Goal: Transaction & Acquisition: Purchase product/service

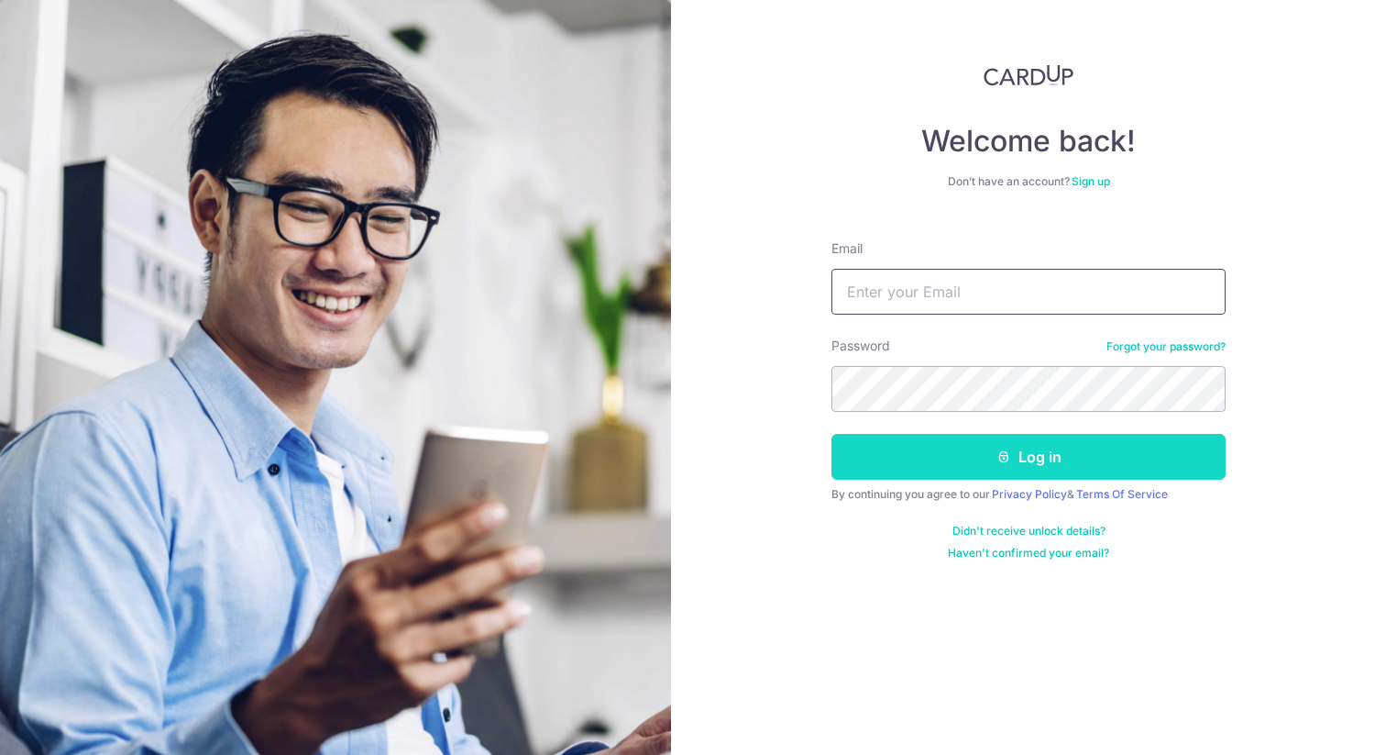
type input "wmy0213@gmail.com"
click at [1035, 446] on button "Log in" at bounding box center [1029, 457] width 394 height 46
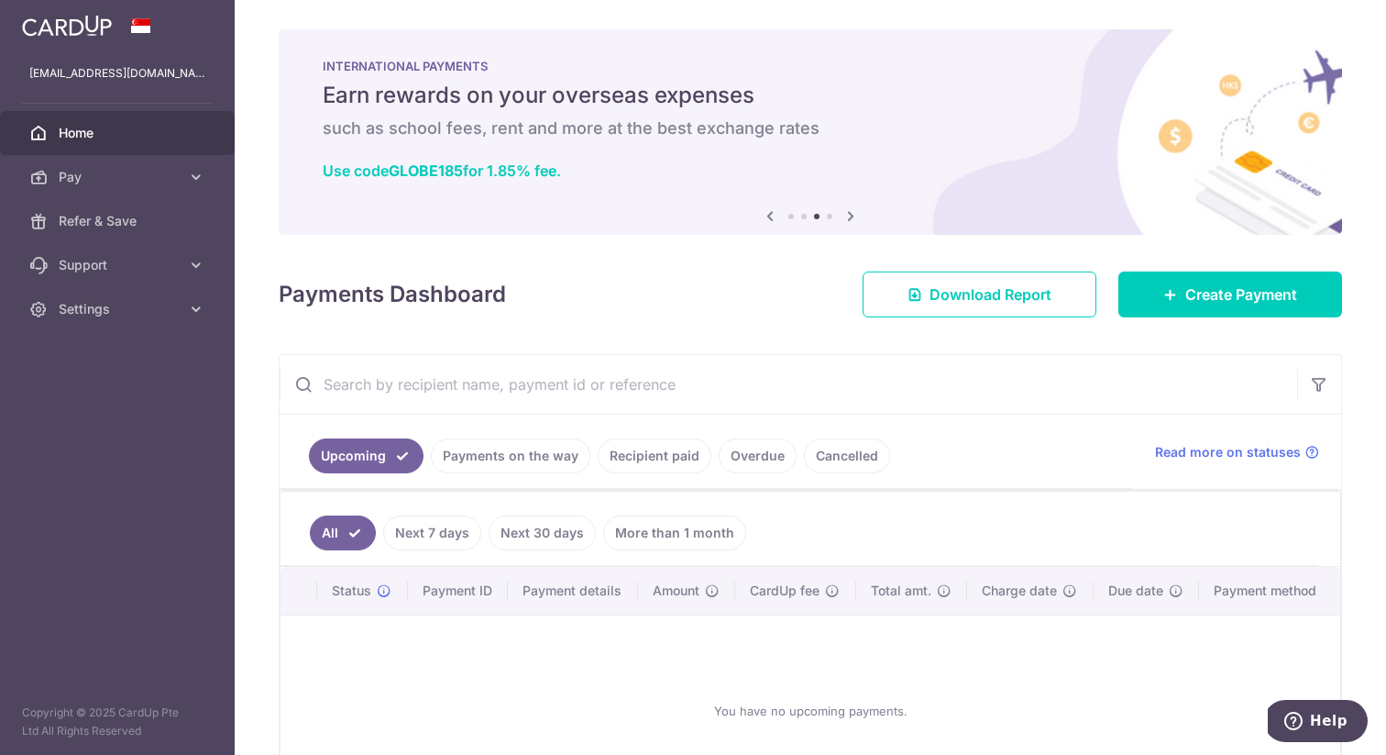
click at [665, 536] on link "More than 1 month" at bounding box center [674, 532] width 143 height 35
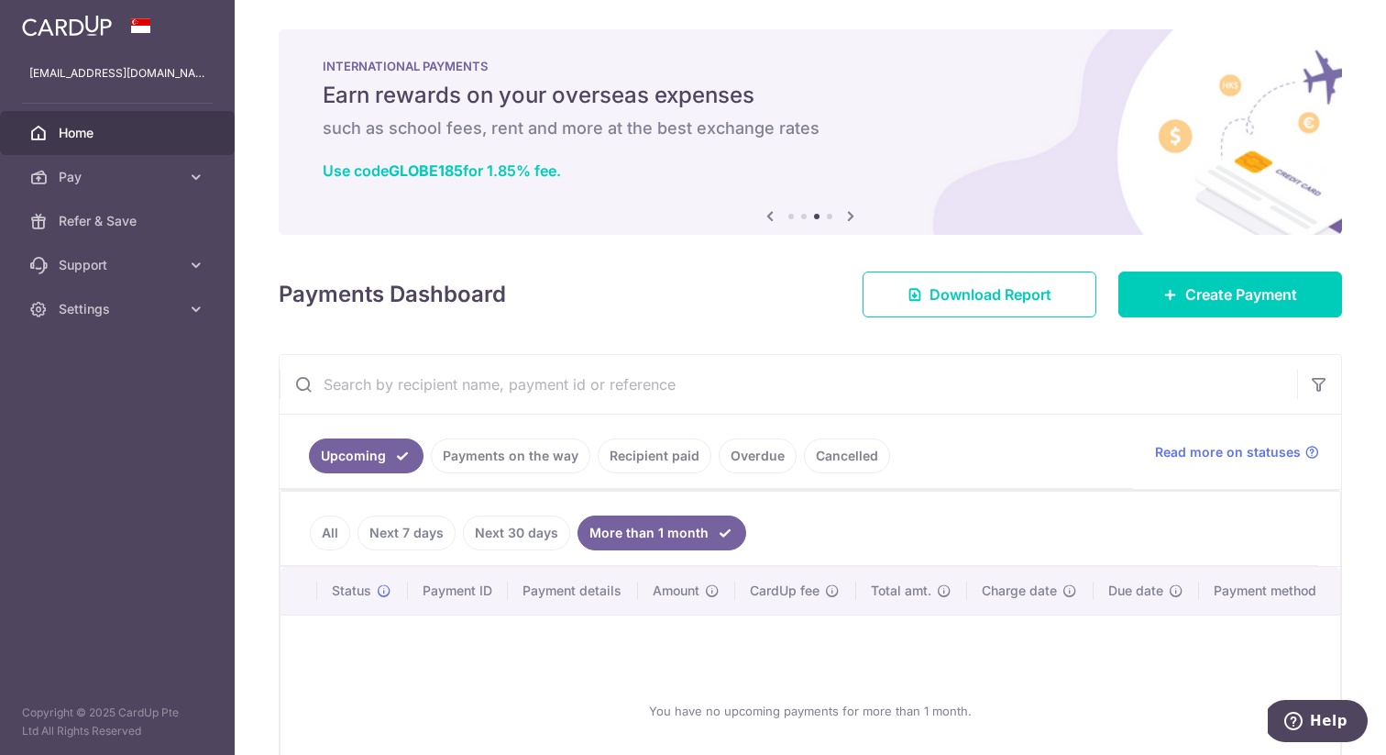
scroll to position [141, 0]
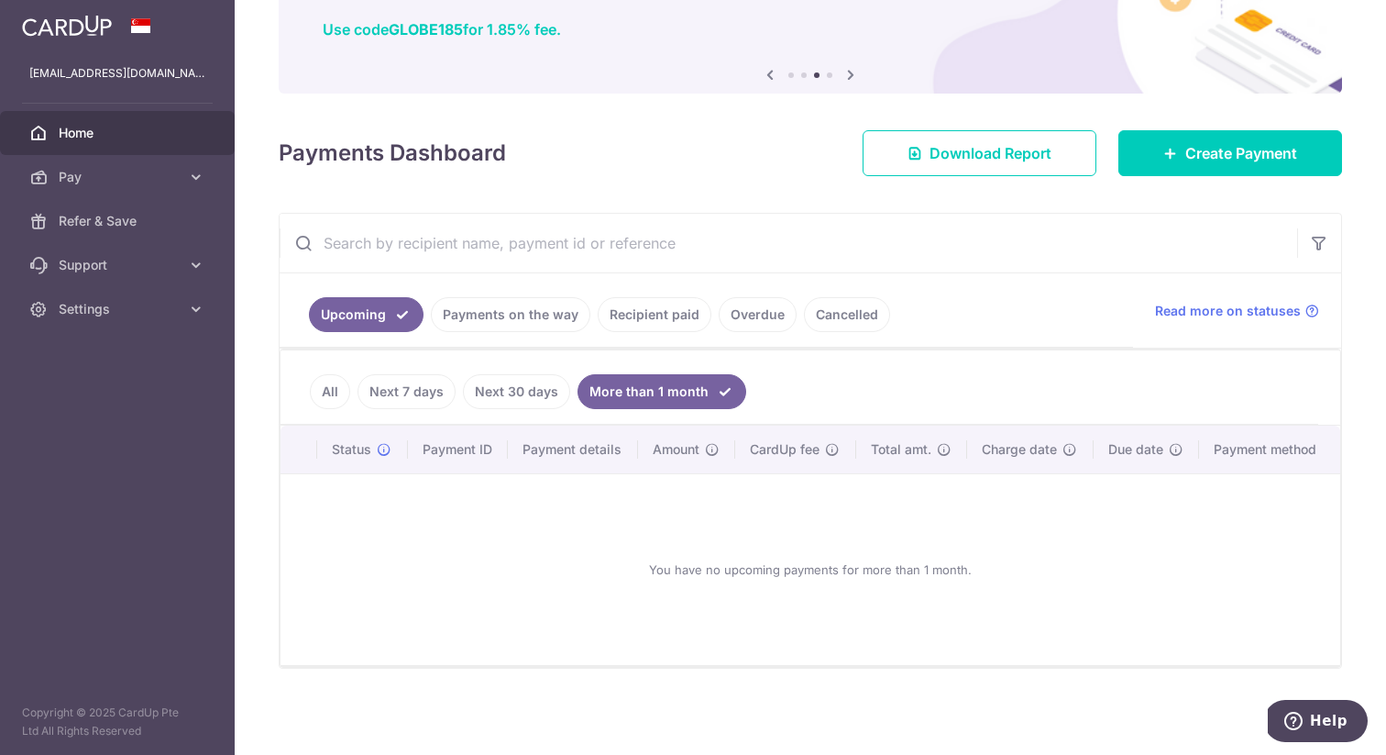
click at [336, 396] on link "All" at bounding box center [330, 391] width 40 height 35
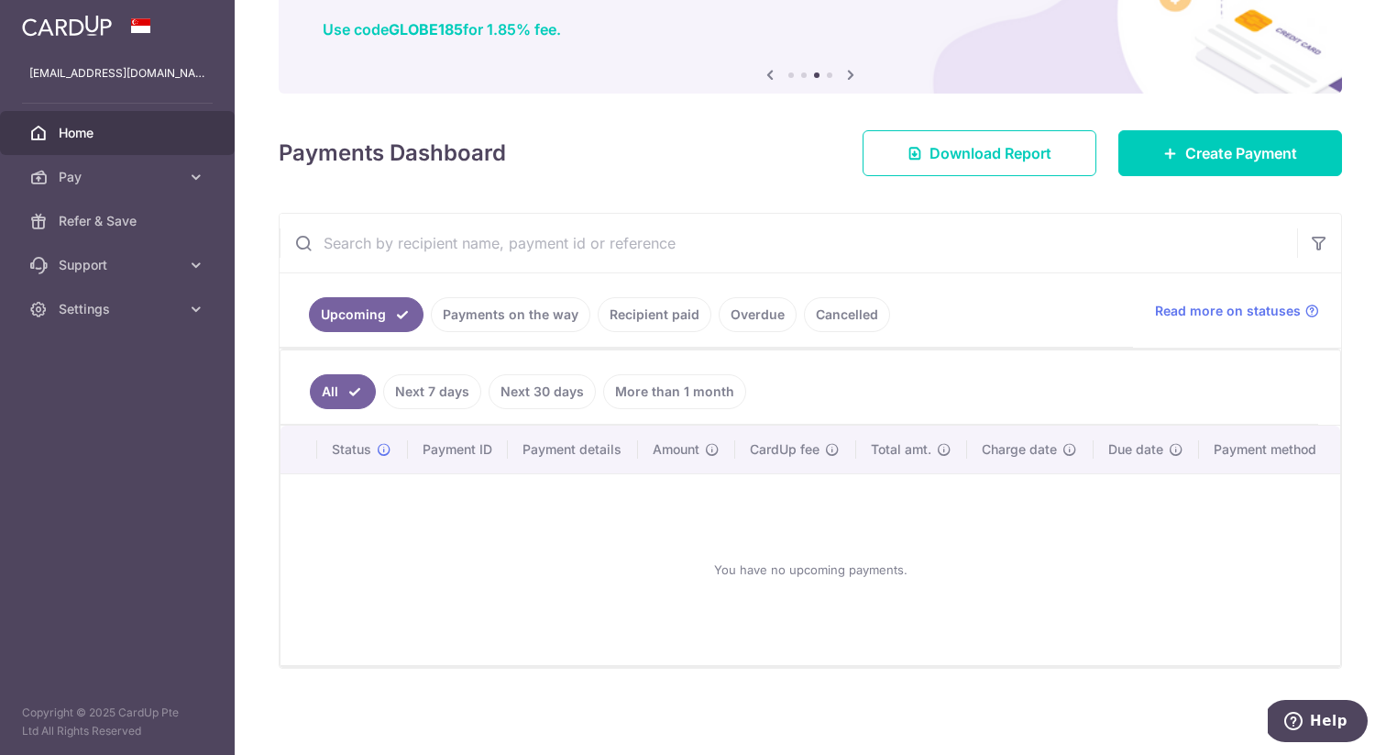
click at [641, 322] on link "Recipient paid" at bounding box center [655, 314] width 114 height 35
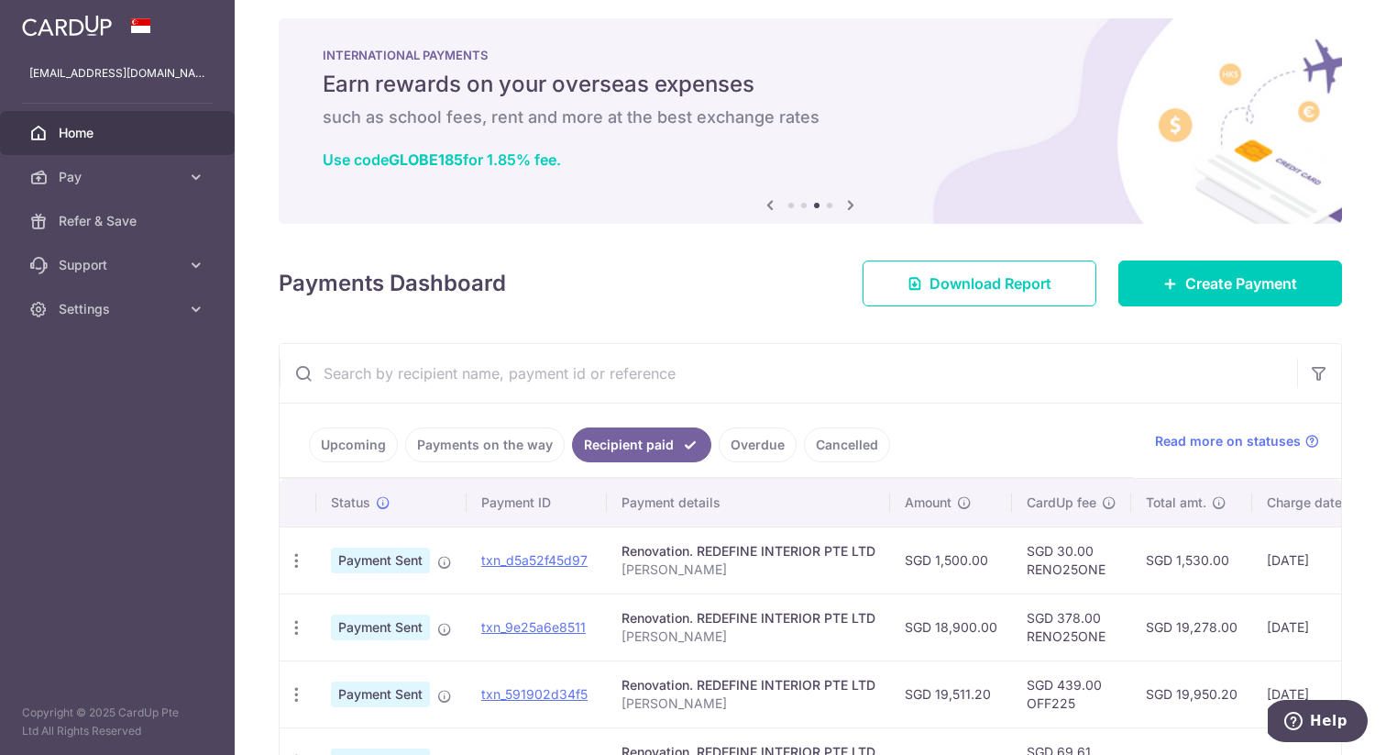
scroll to position [139, 0]
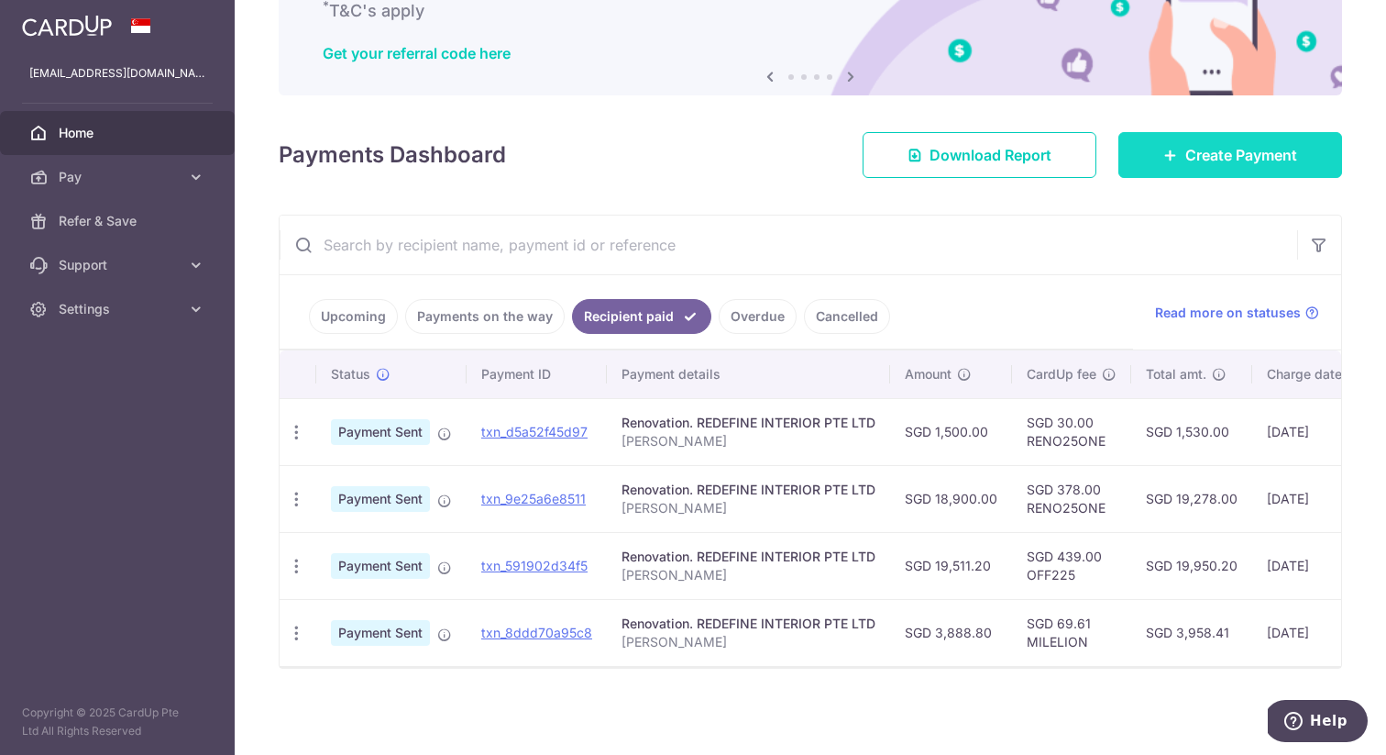
click at [1231, 160] on span "Create Payment" at bounding box center [1242, 155] width 112 height 22
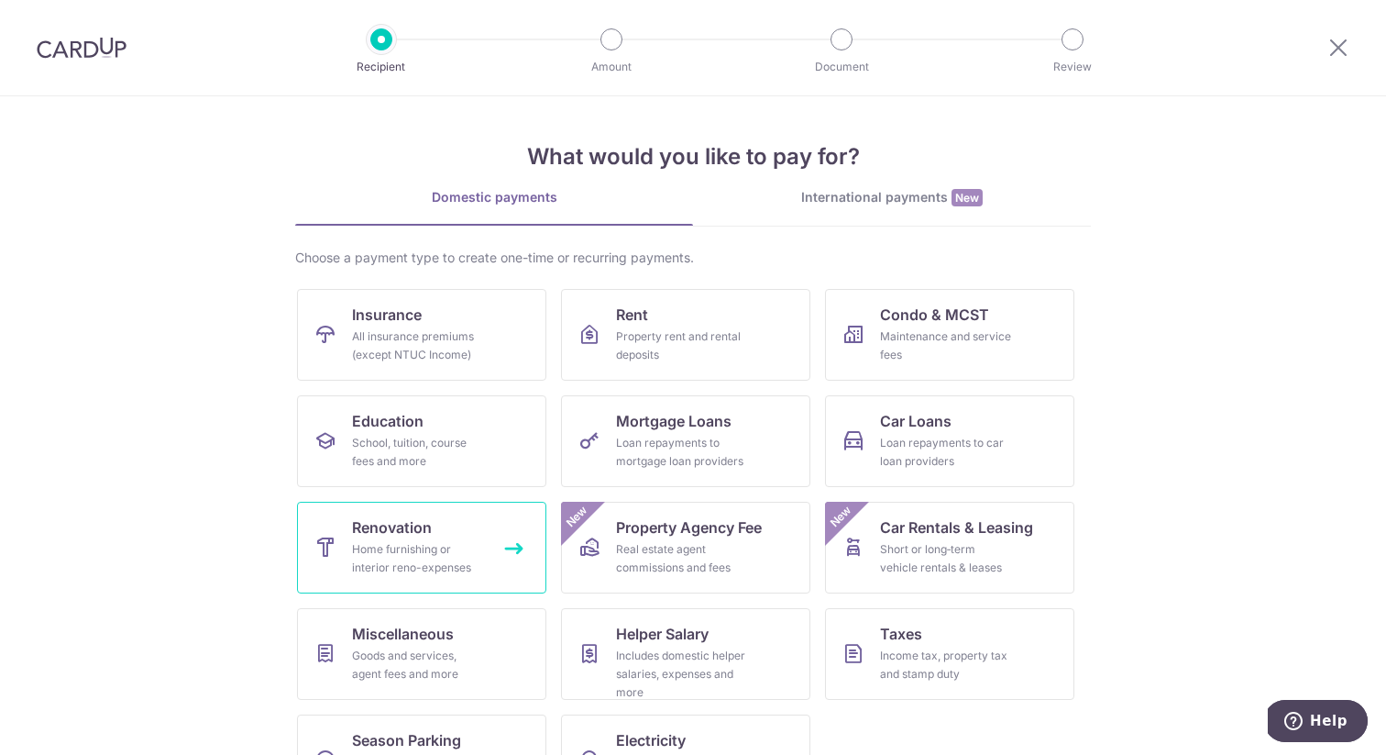
click at [441, 525] on link "Renovation Home furnishing or interior reno-expenses" at bounding box center [421, 548] width 249 height 92
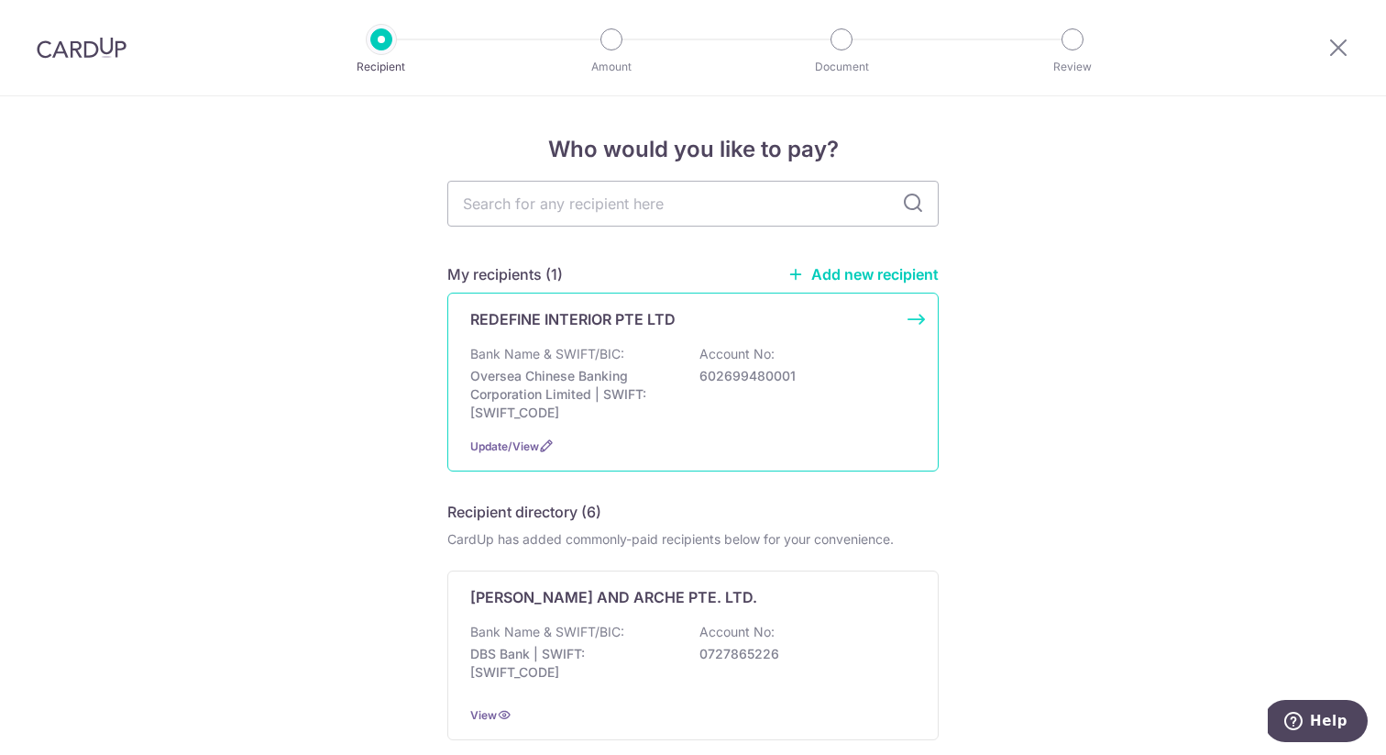
click at [691, 365] on div "Bank Name & SWIFT/BIC: Oversea Chinese Banking Corporation Limited | SWIFT: [SW…" at bounding box center [693, 383] width 446 height 77
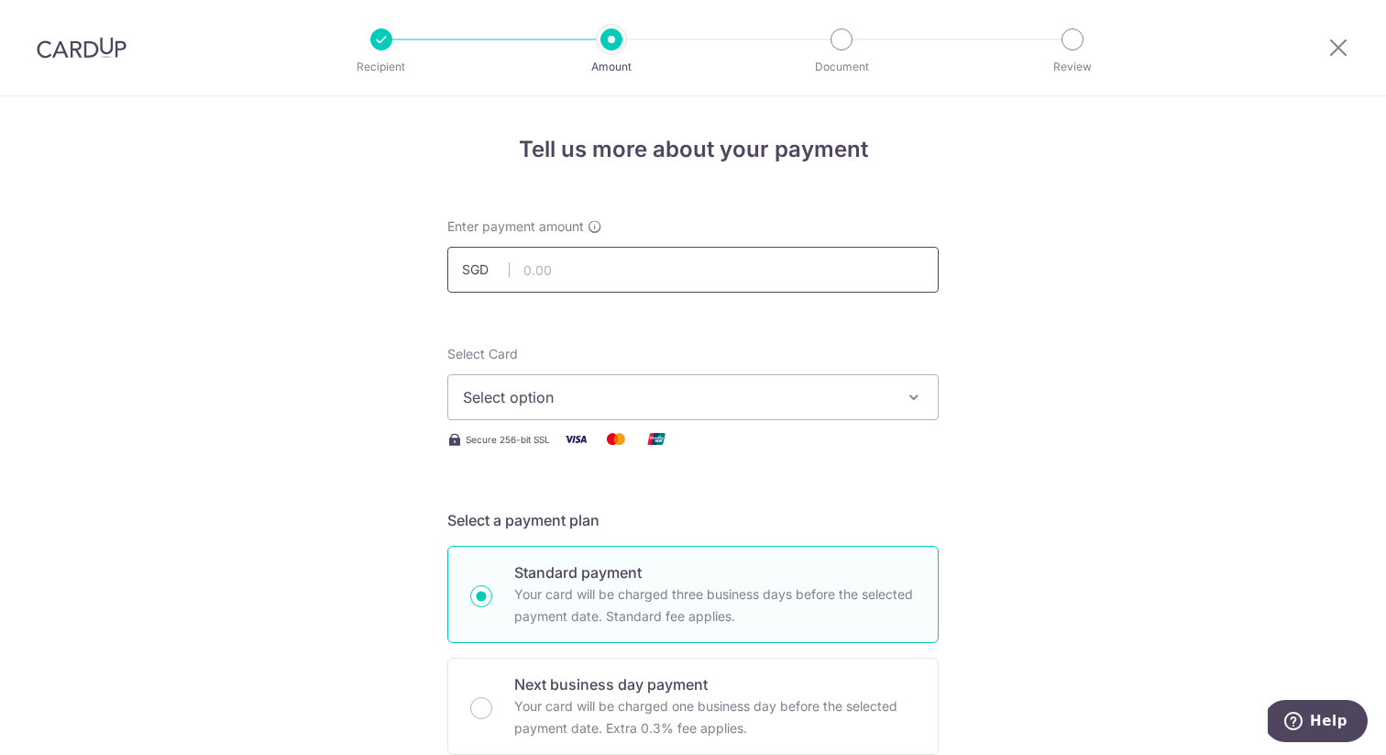
click at [583, 274] on input "text" at bounding box center [692, 270] width 491 height 46
type input "5,880.00"
click at [483, 400] on span "Select option" at bounding box center [676, 397] width 427 height 22
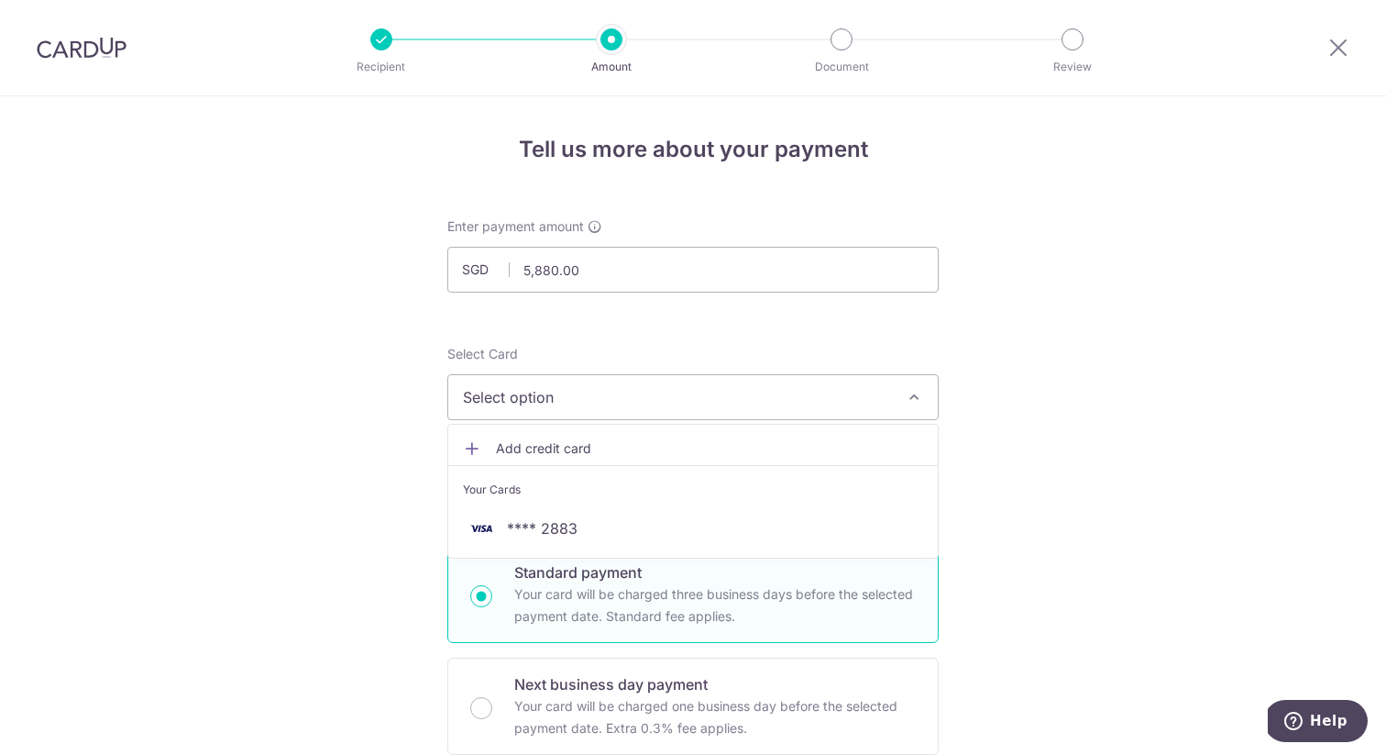
click at [599, 504] on li "Your Cards" at bounding box center [693, 485] width 490 height 41
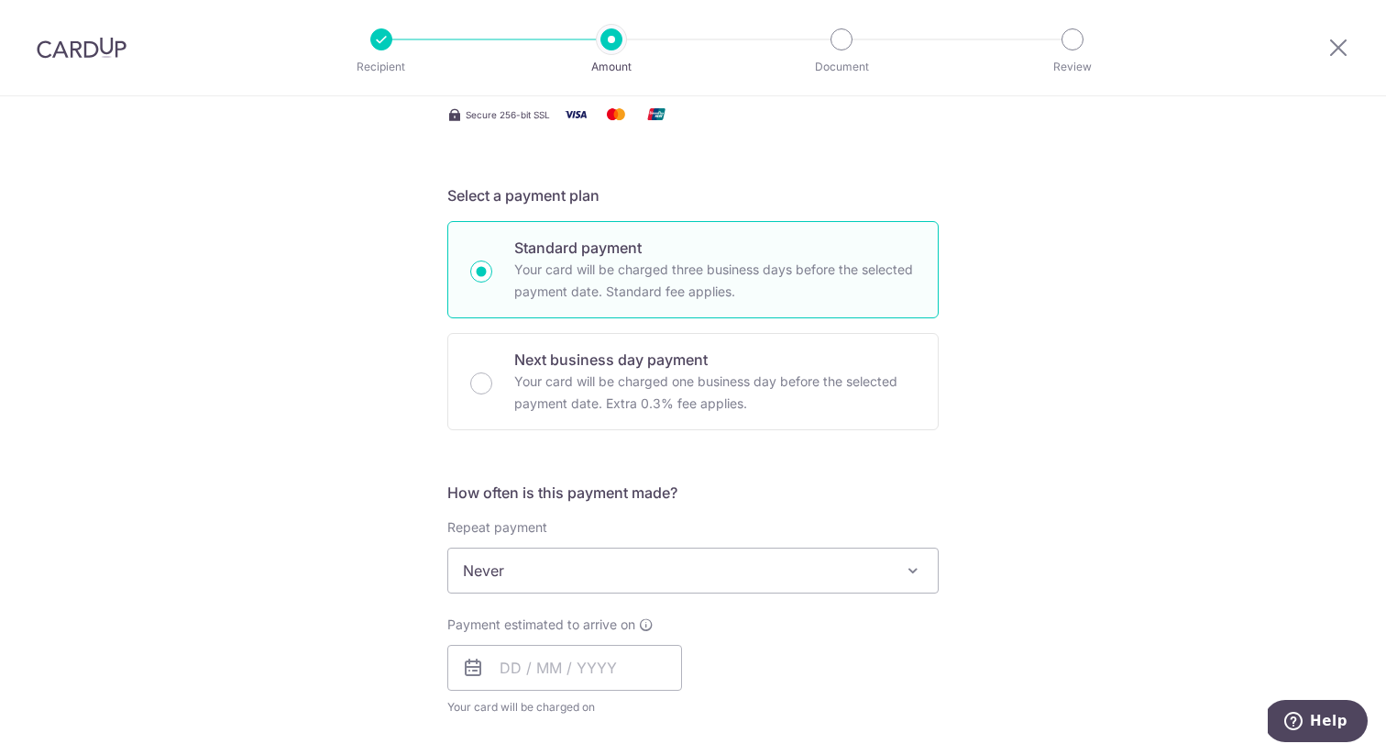
scroll to position [334, 0]
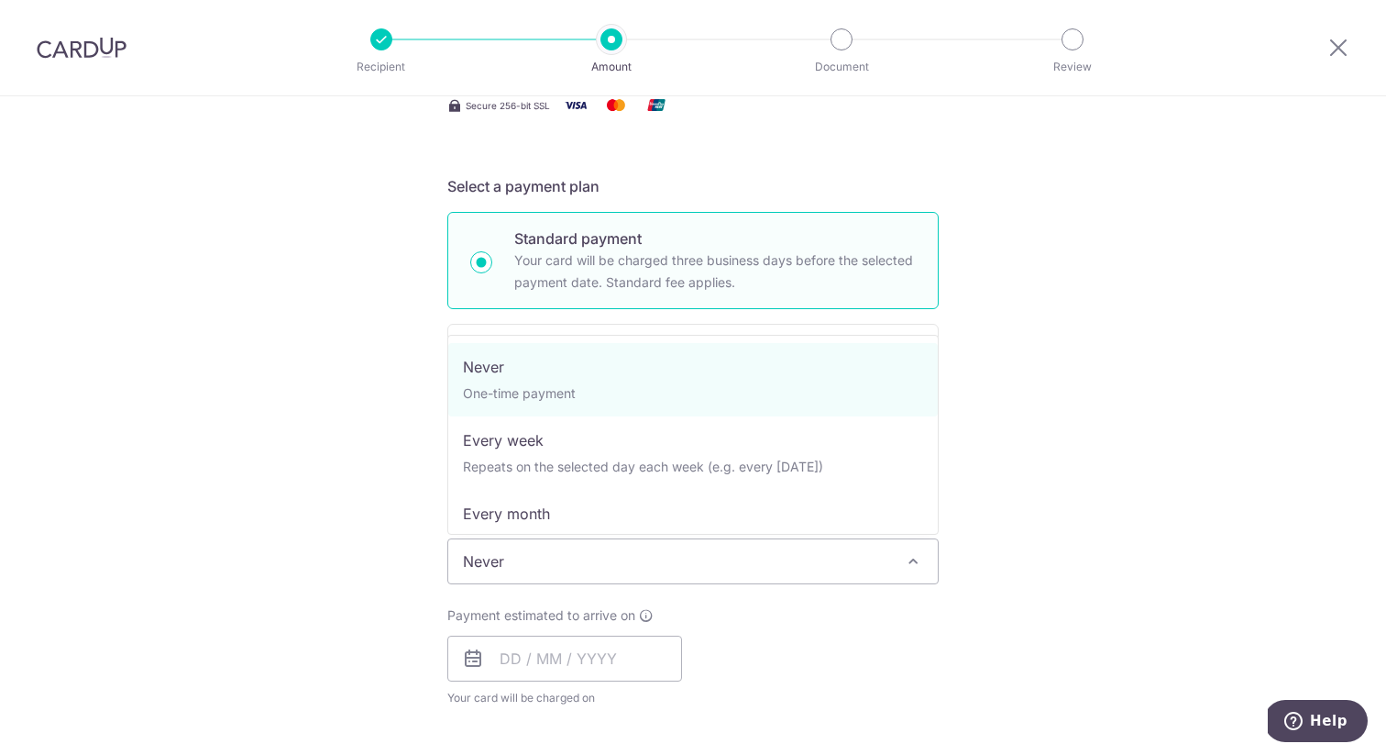
click at [556, 569] on span "Never" at bounding box center [693, 561] width 490 height 44
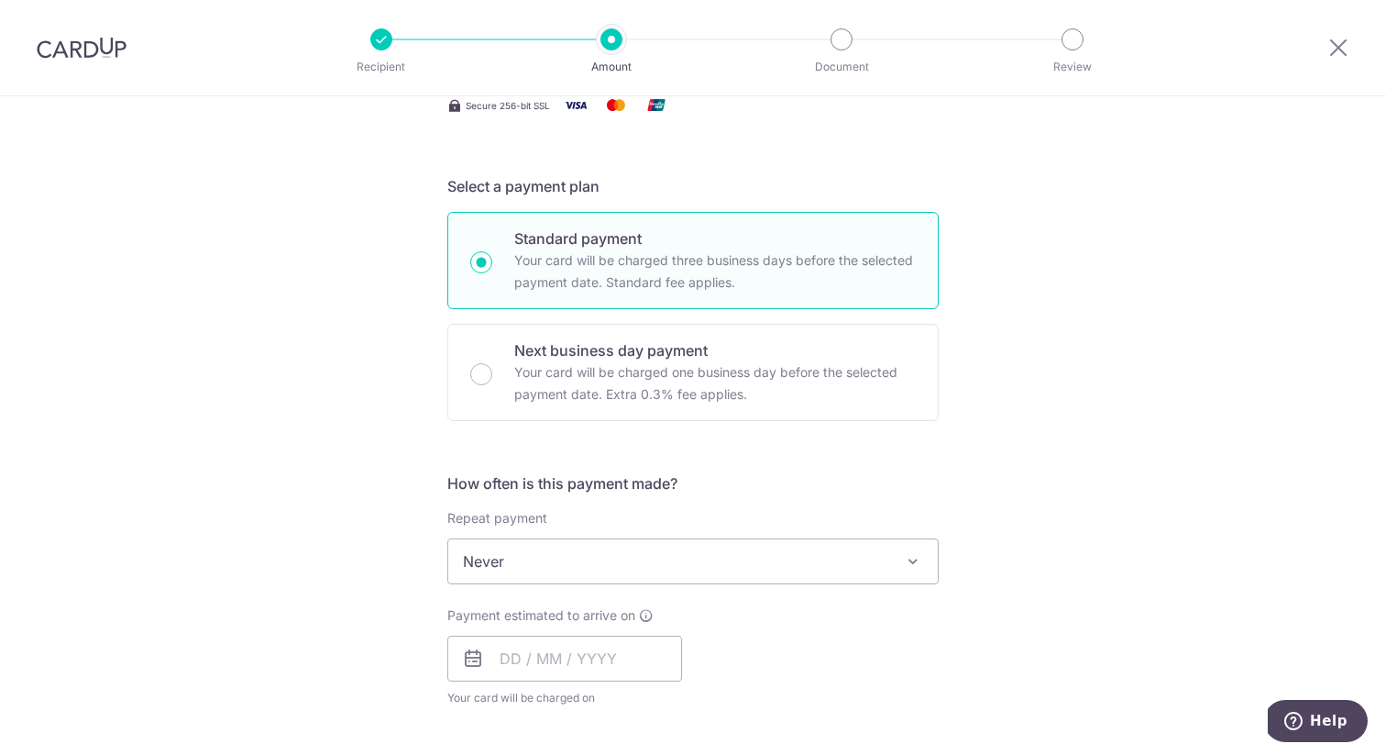
click at [426, 480] on div "Tell us more about your payment Enter payment amount SGD 5,880.00 5880.00 Selec…" at bounding box center [693, 654] width 1386 height 1782
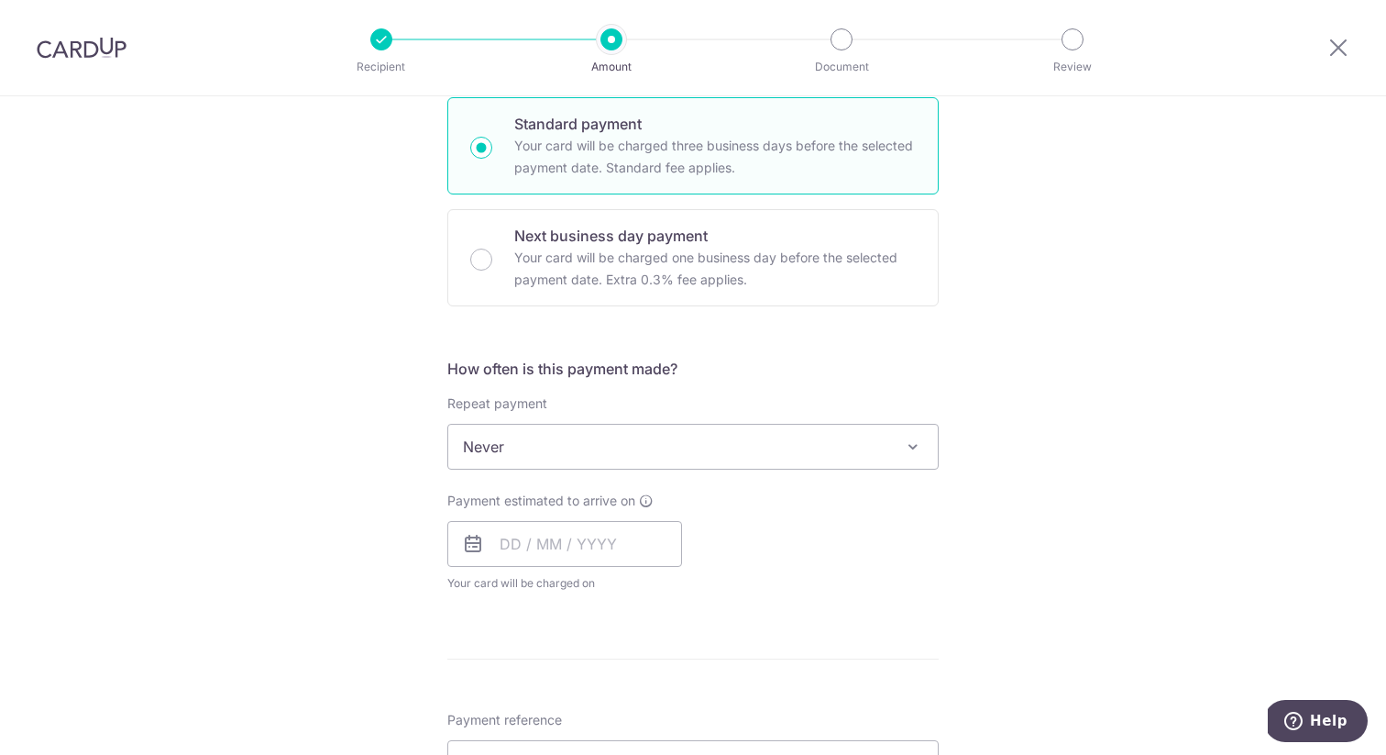
scroll to position [447, 0]
click at [592, 553] on input "text" at bounding box center [564, 545] width 235 height 46
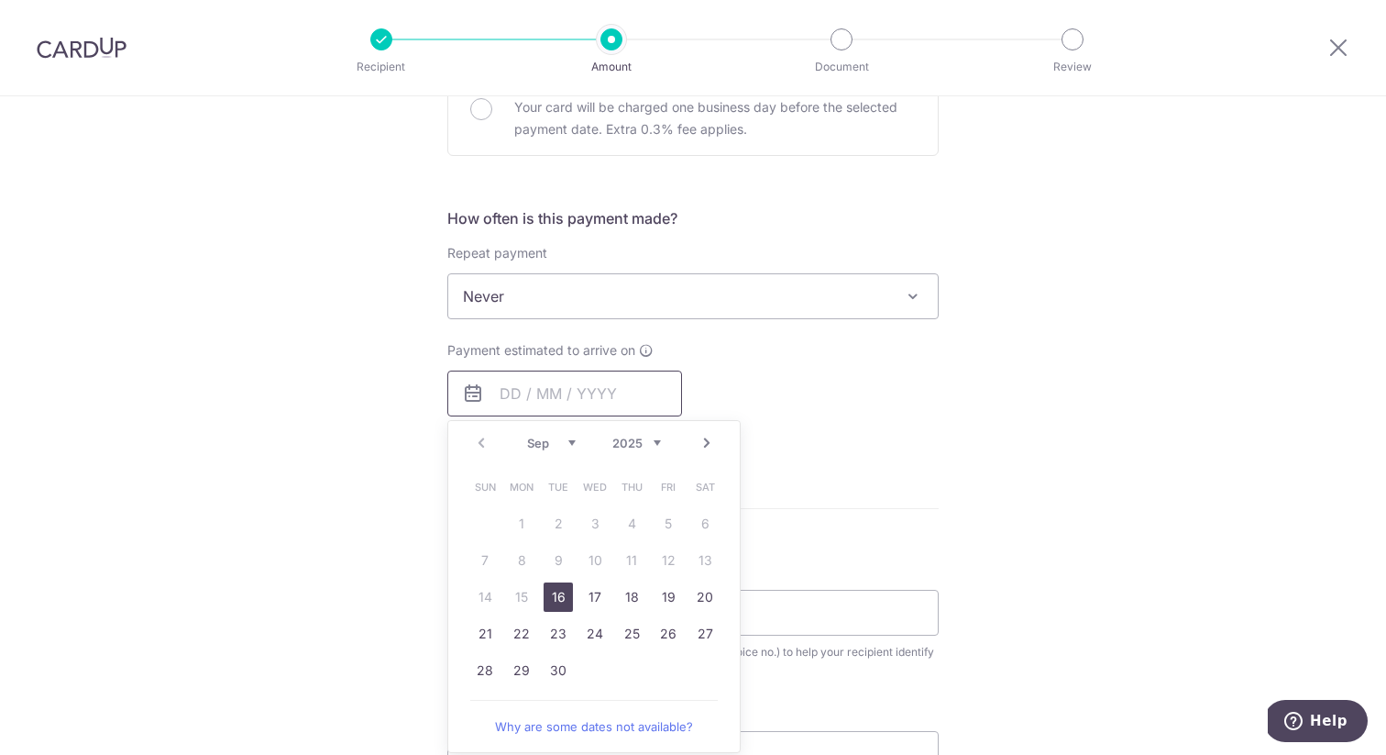
scroll to position [618, 0]
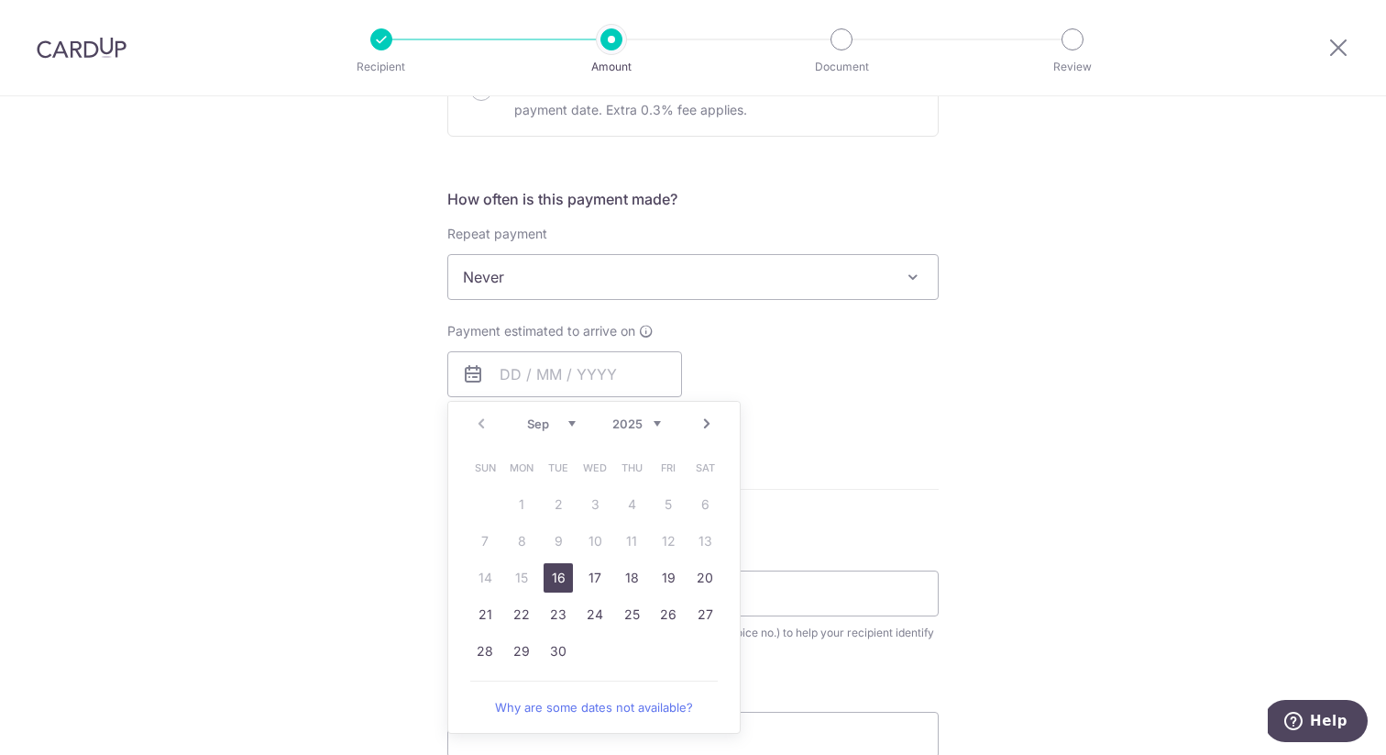
click at [557, 570] on link "16" at bounding box center [558, 577] width 29 height 29
type input "[DATE]"
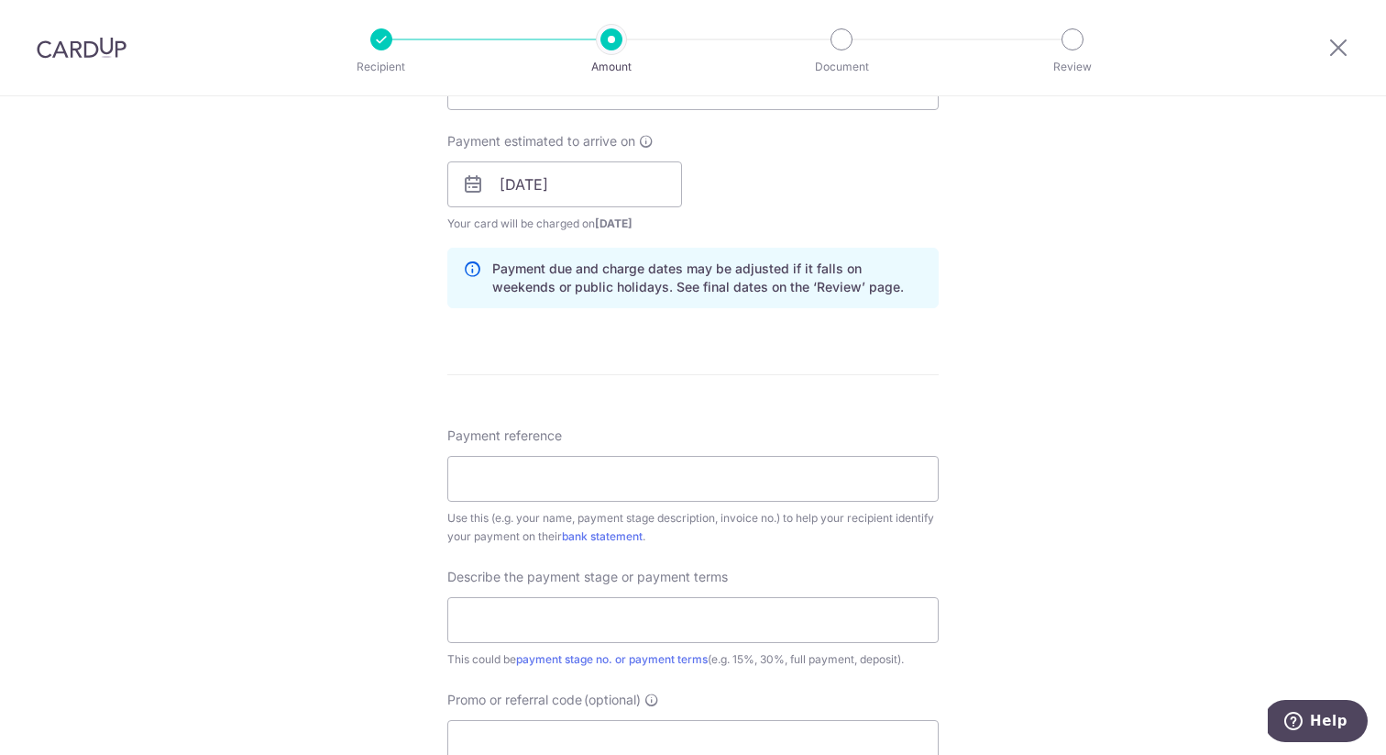
scroll to position [812, 0]
click at [606, 479] on input "Payment reference" at bounding box center [692, 474] width 491 height 46
type input "Mr & Mrs Wong"
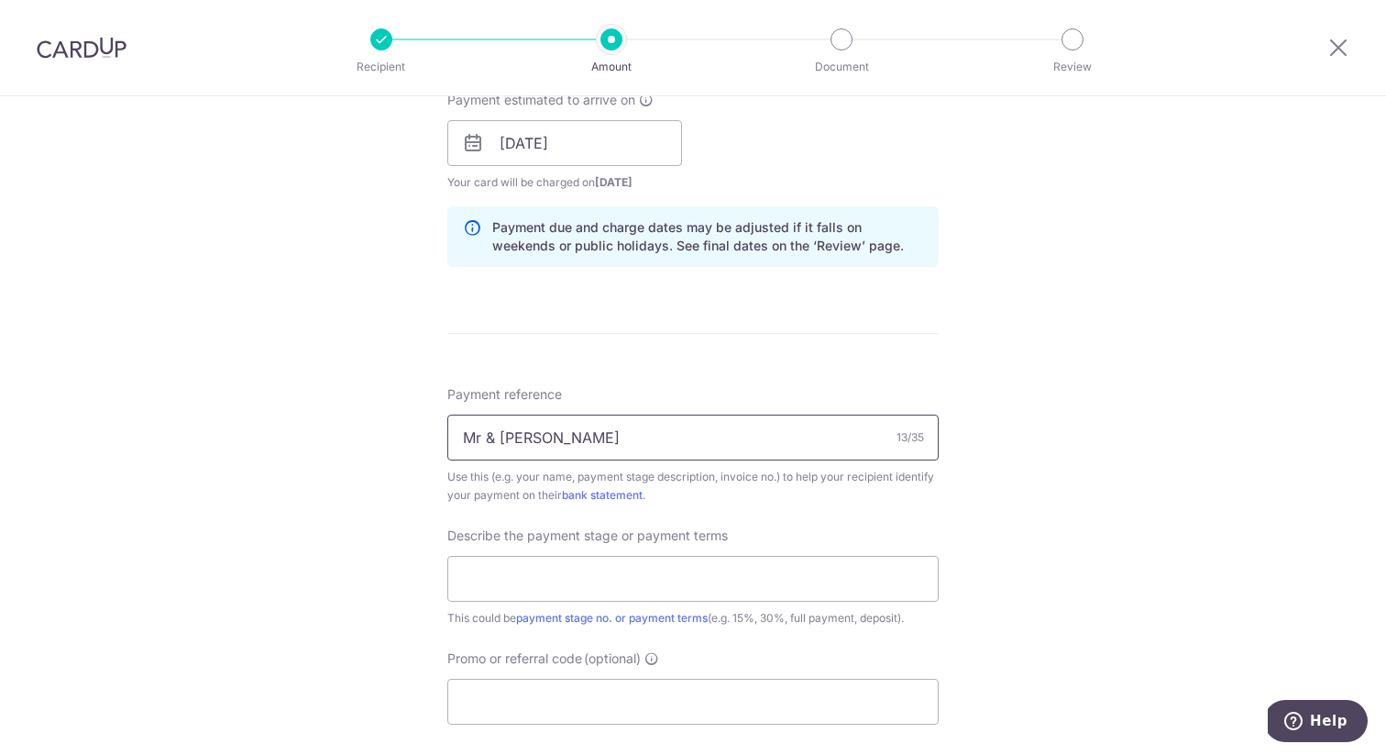
scroll to position [864, 0]
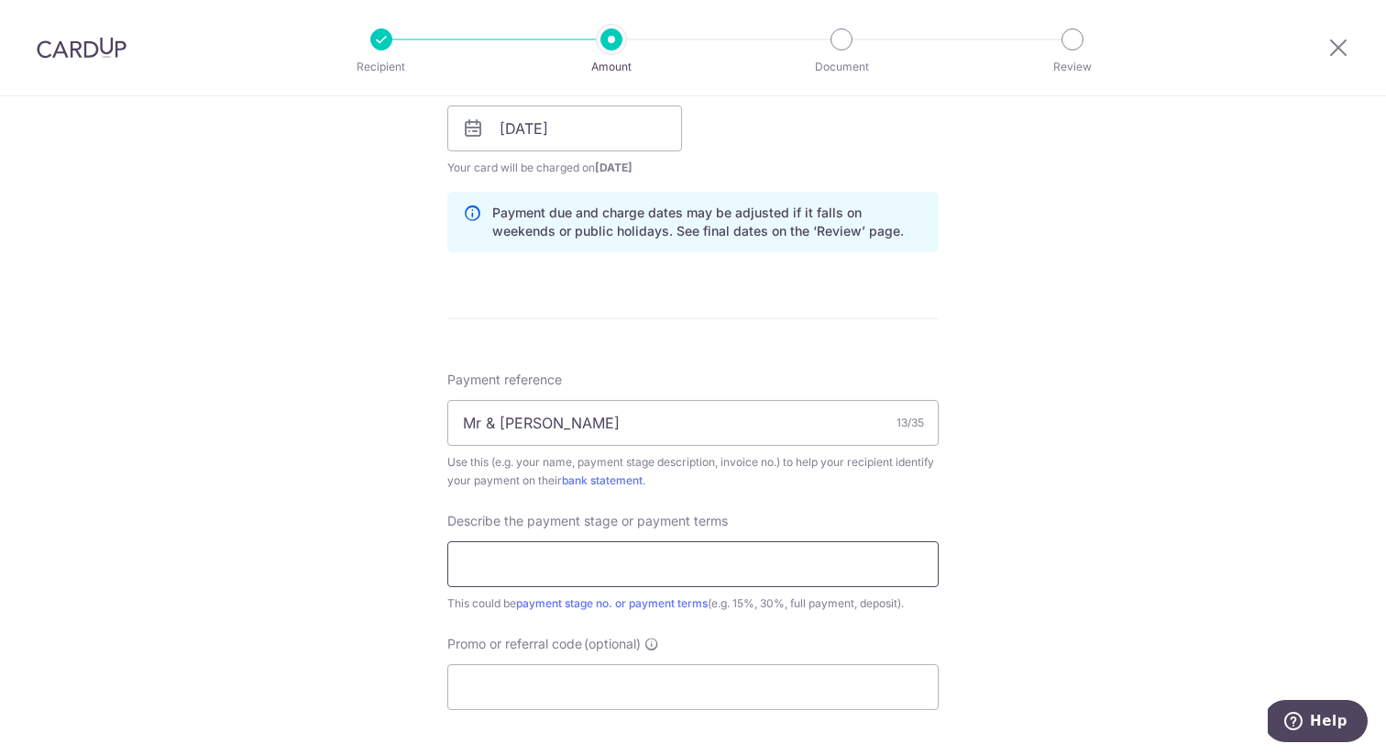
click at [574, 571] on input "text" at bounding box center [692, 564] width 491 height 46
type input "5"
click at [579, 679] on input "Promo or referral code (optional)" at bounding box center [692, 687] width 491 height 46
click at [565, 566] on input "text" at bounding box center [692, 564] width 491 height 46
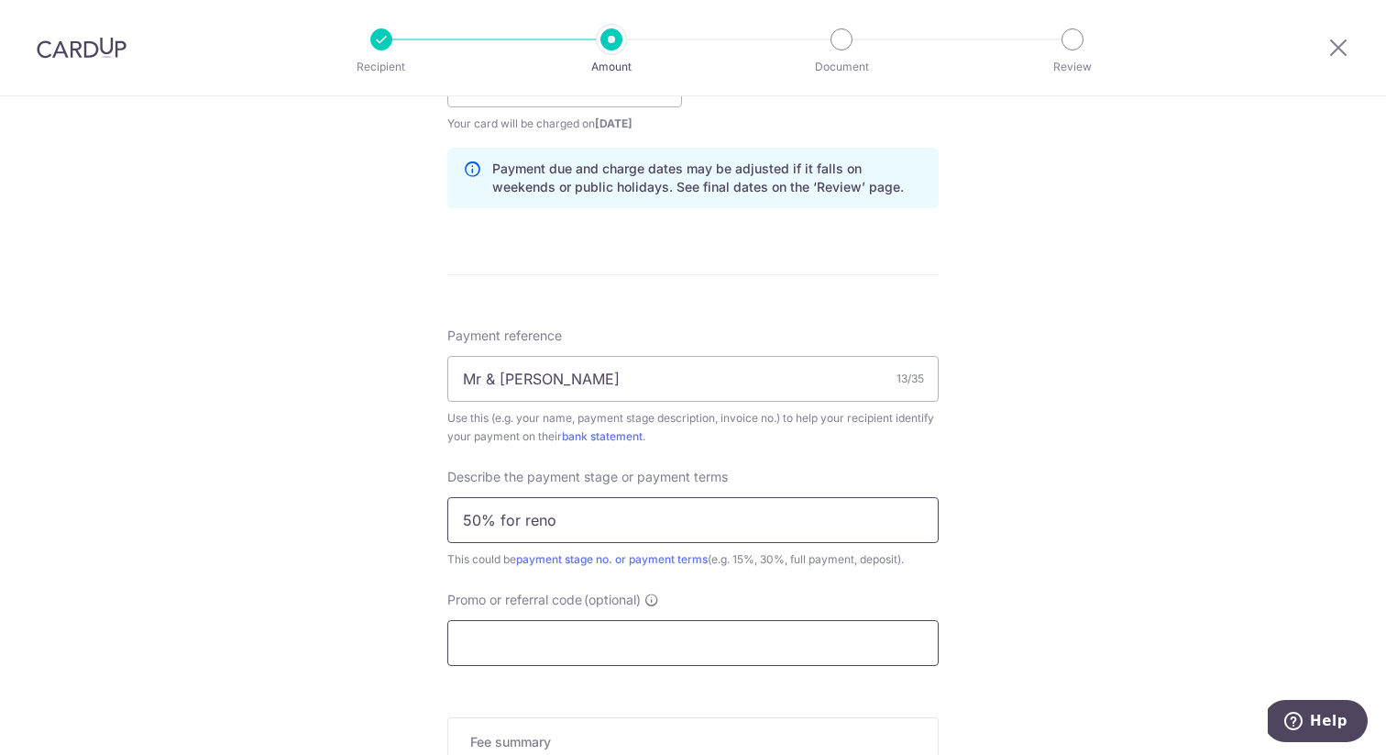
type input "50% for reno"
click at [528, 624] on input "Promo or referral code (optional)" at bounding box center [692, 643] width 491 height 46
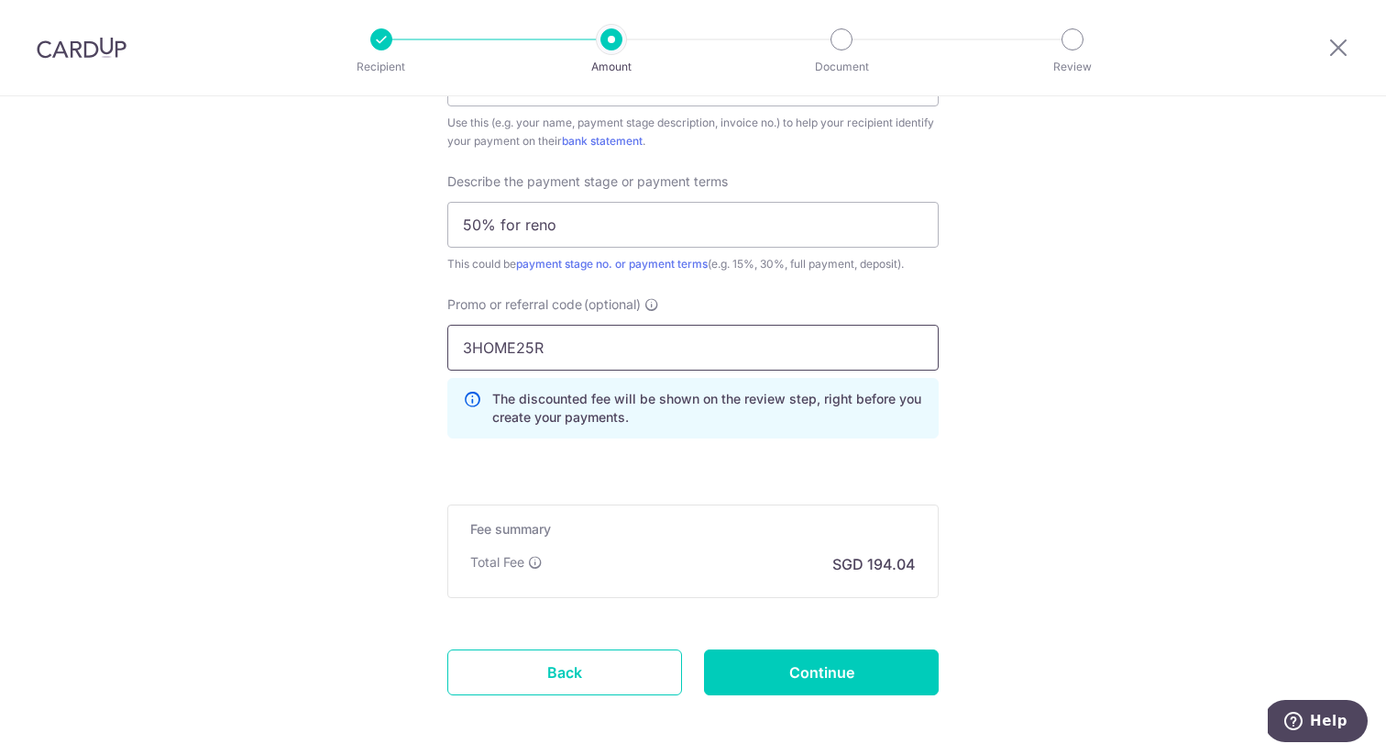
scroll to position [1212, 0]
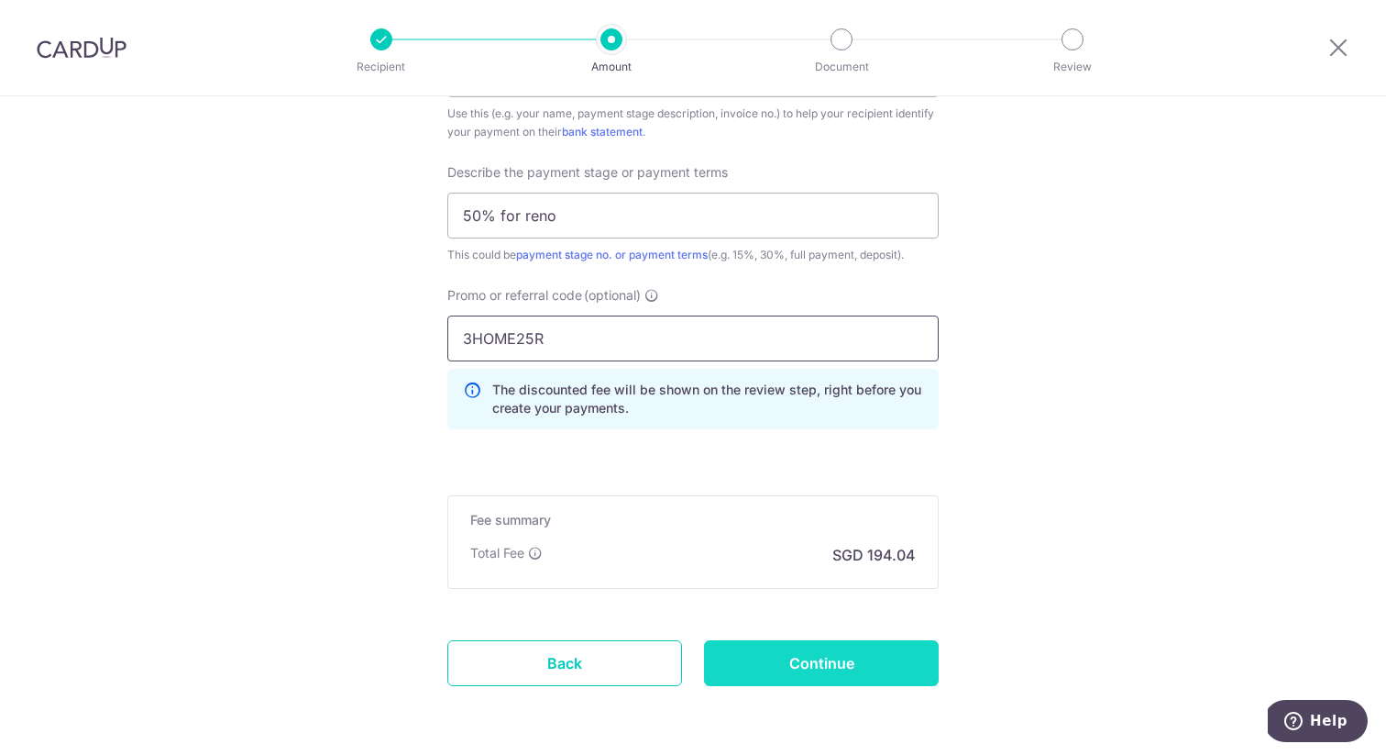
type input "3HOME25R"
click at [800, 661] on input "Continue" at bounding box center [821, 663] width 235 height 46
type input "Create Schedule"
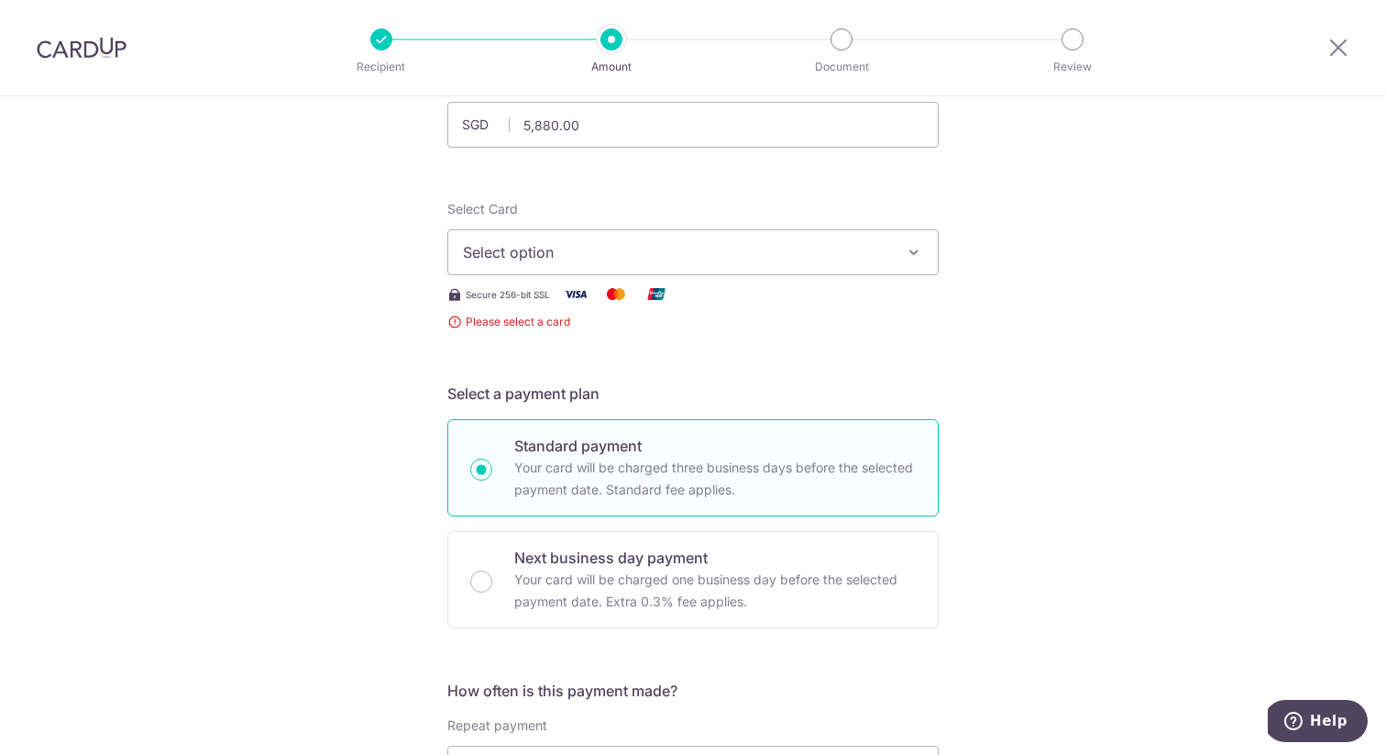
scroll to position [110, 0]
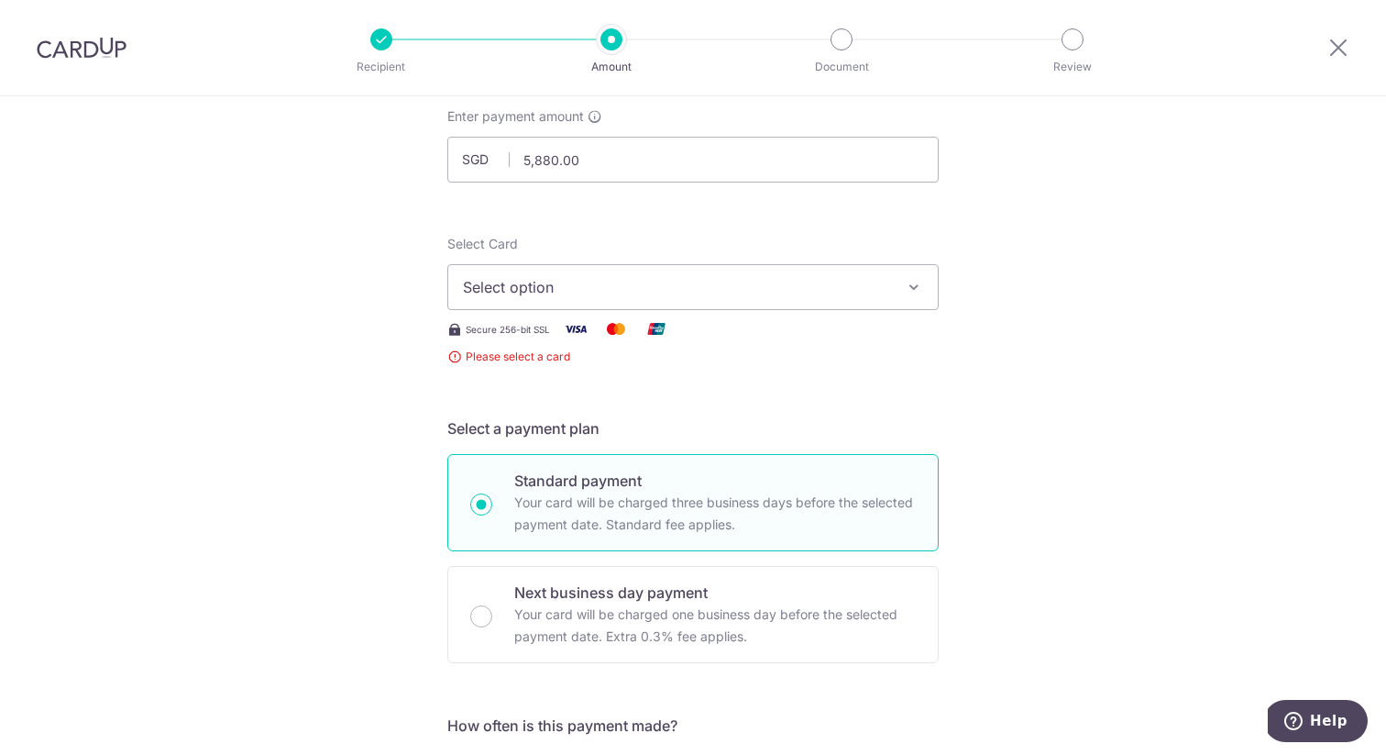
click at [665, 298] on button "Select option" at bounding box center [692, 287] width 491 height 46
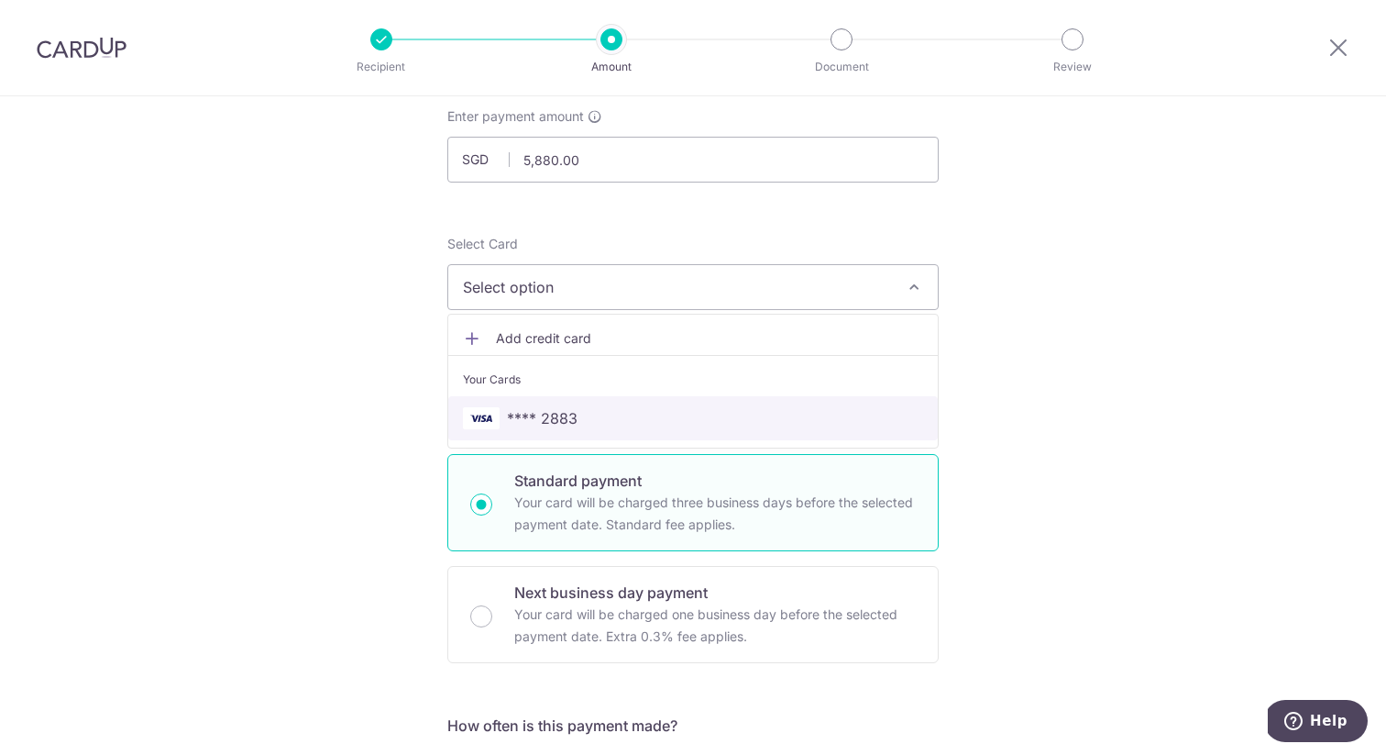
click at [568, 400] on link "**** 2883" at bounding box center [693, 418] width 490 height 44
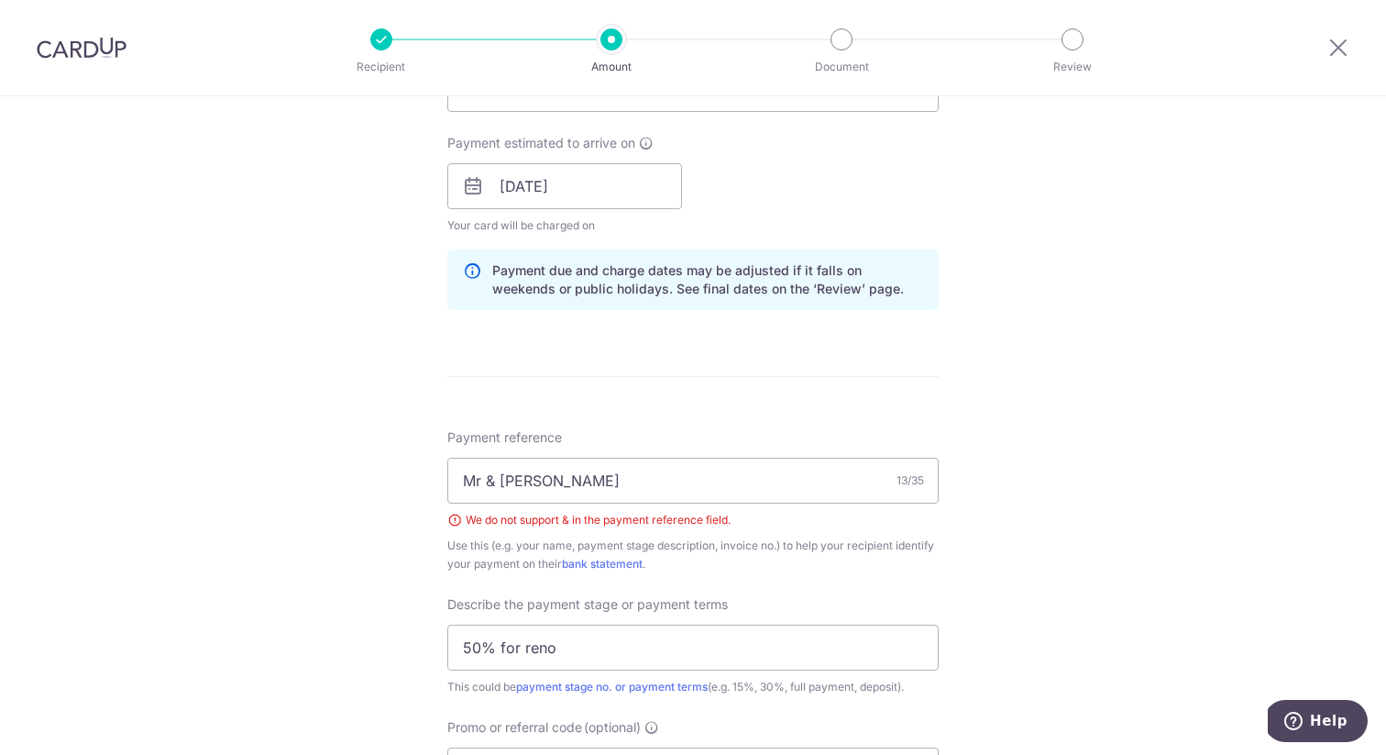
scroll to position [1307, 0]
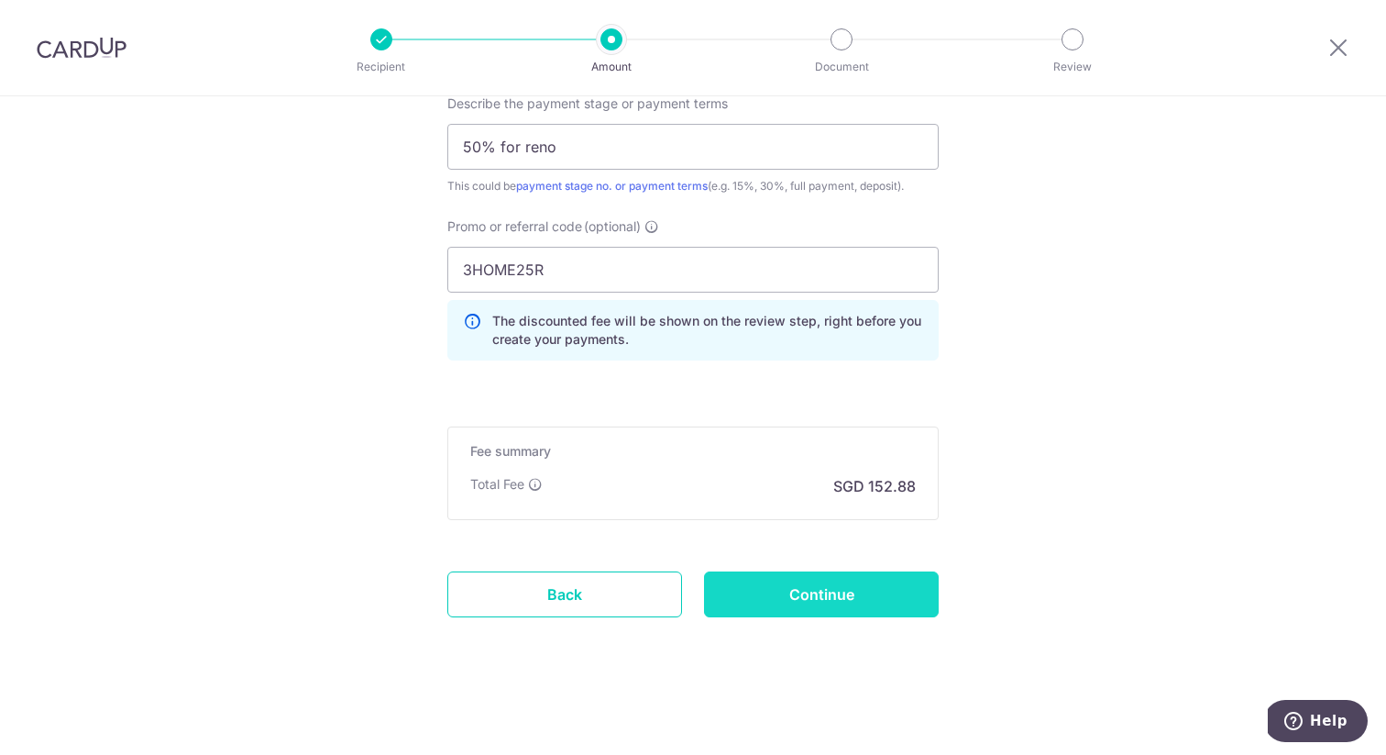
click at [855, 572] on input "Continue" at bounding box center [821, 594] width 235 height 46
type input "Create Schedule"
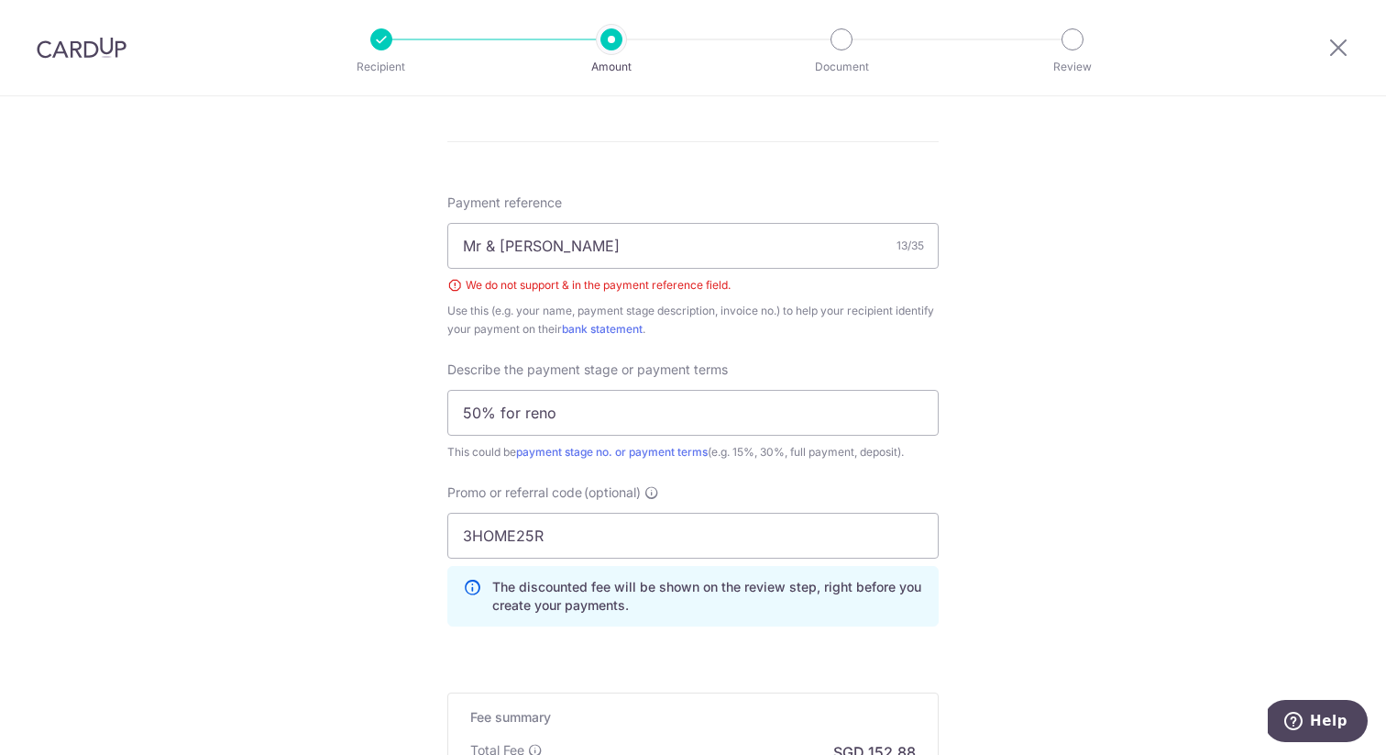
scroll to position [999, 0]
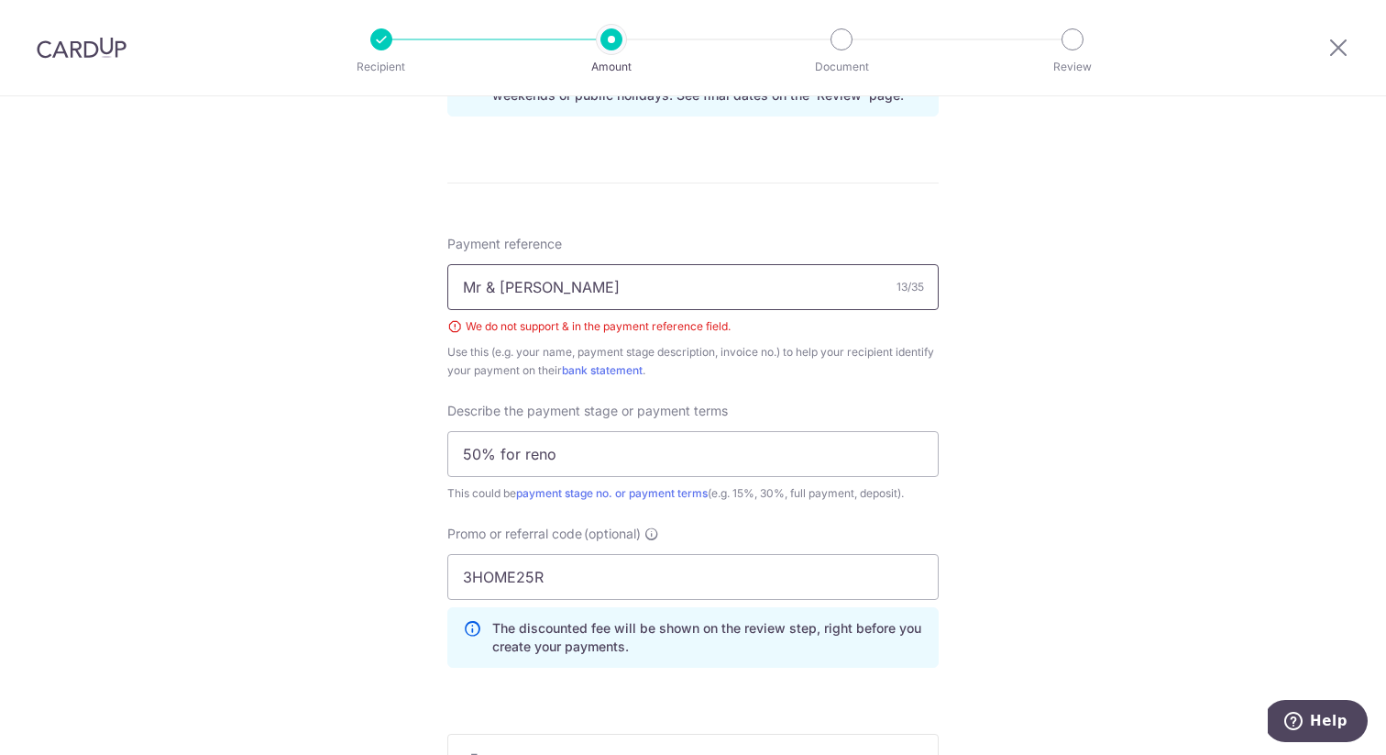
click at [578, 290] on input "Mr & Mrs Wong" at bounding box center [692, 287] width 491 height 46
drag, startPoint x: 590, startPoint y: 291, endPoint x: 294, endPoint y: 269, distance: 296.1
click at [294, 269] on div "Tell us more about your payment Enter payment amount SGD 5,880.00 5880.00 Selec…" at bounding box center [693, 79] width 1386 height 1965
click at [1333, 51] on icon at bounding box center [1339, 47] width 22 height 23
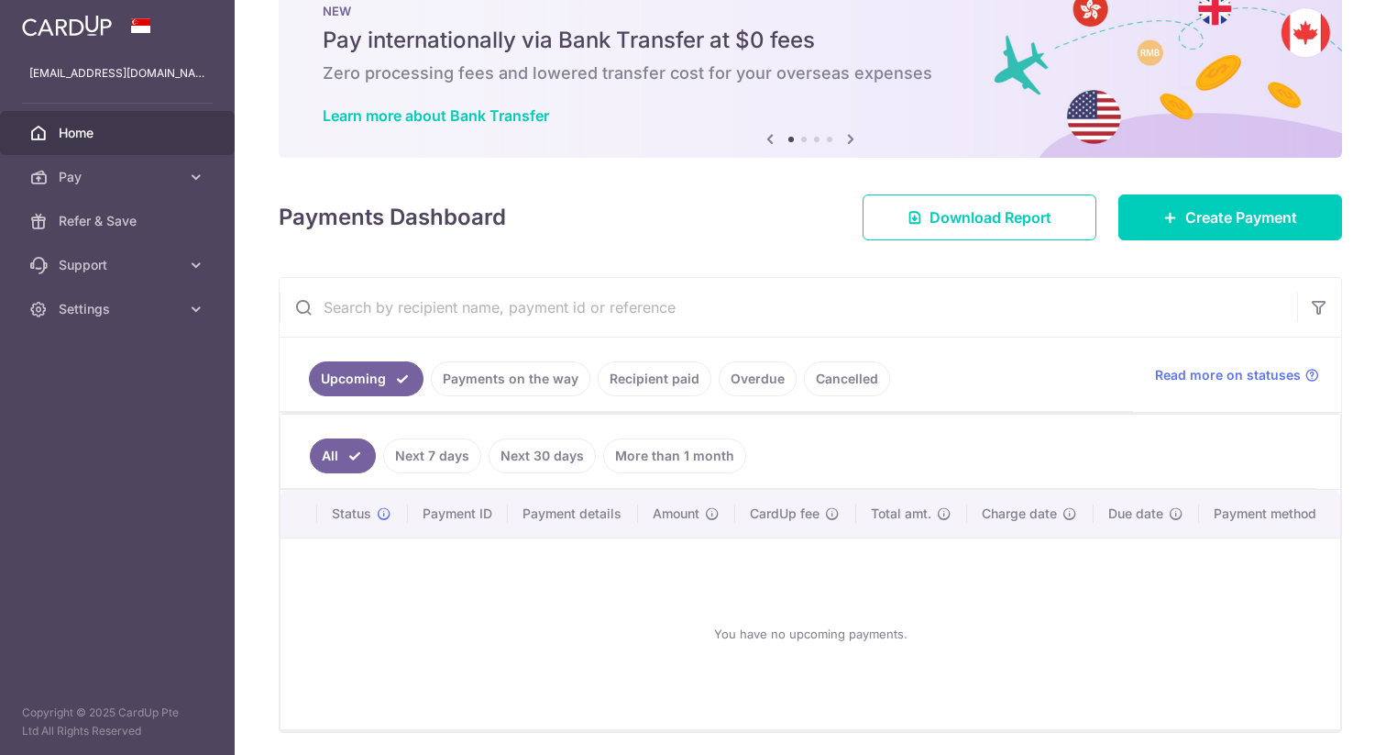
scroll to position [56, 0]
click at [640, 380] on link "Recipient paid" at bounding box center [655, 377] width 114 height 35
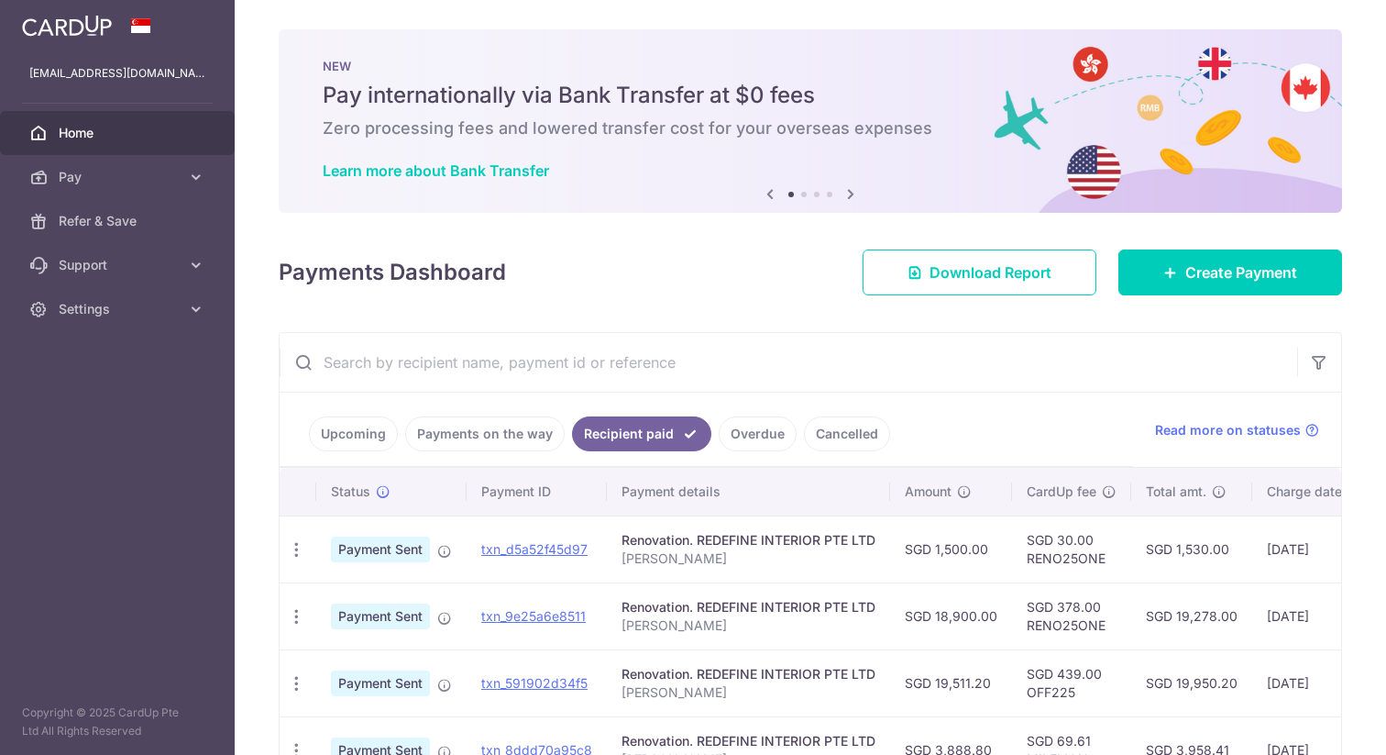
scroll to position [70, 0]
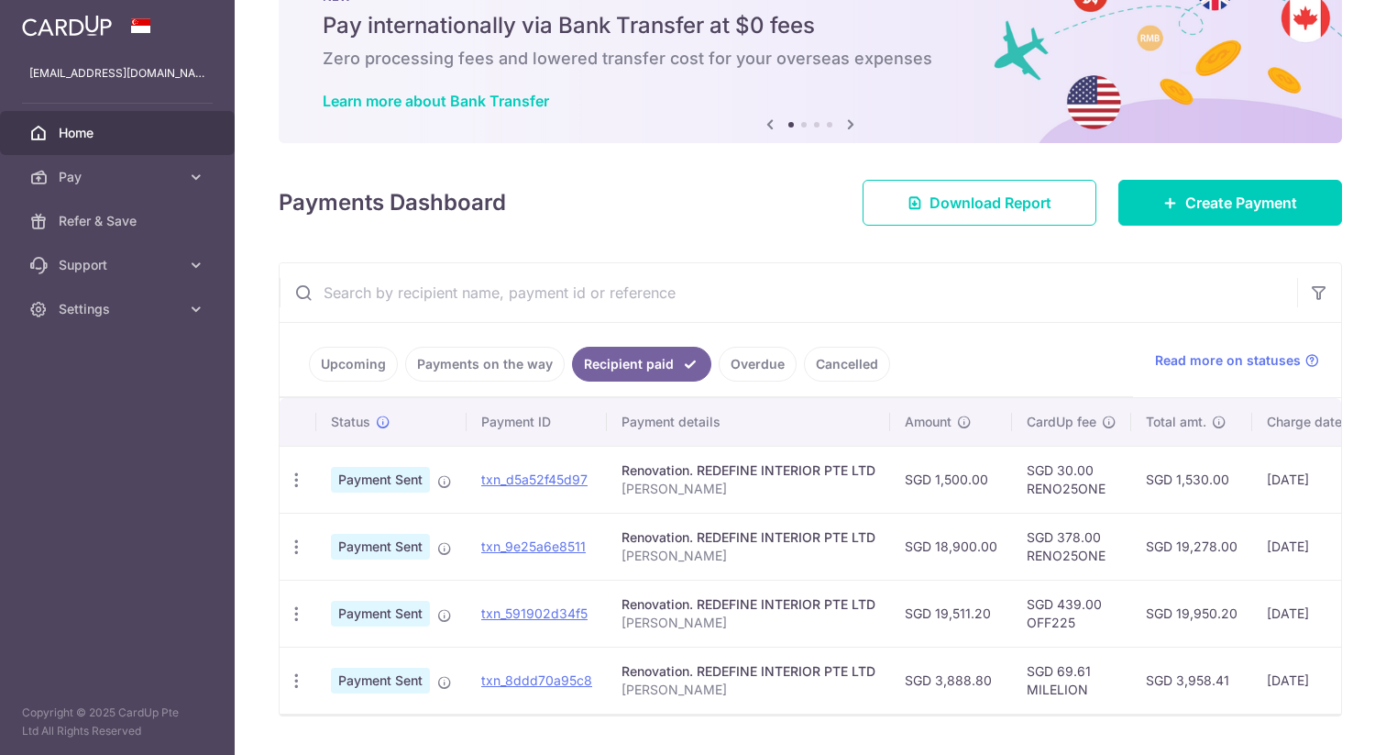
click at [800, 483] on p "Wong Ming Yao" at bounding box center [749, 489] width 254 height 18
click at [555, 480] on link "txn_d5a52f45d97" at bounding box center [534, 479] width 106 height 16
click at [297, 483] on icon "button" at bounding box center [296, 479] width 19 height 19
click at [364, 529] on span "PDF Receipt" at bounding box center [394, 530] width 125 height 18
click at [1247, 217] on link "Create Payment" at bounding box center [1231, 203] width 224 height 46
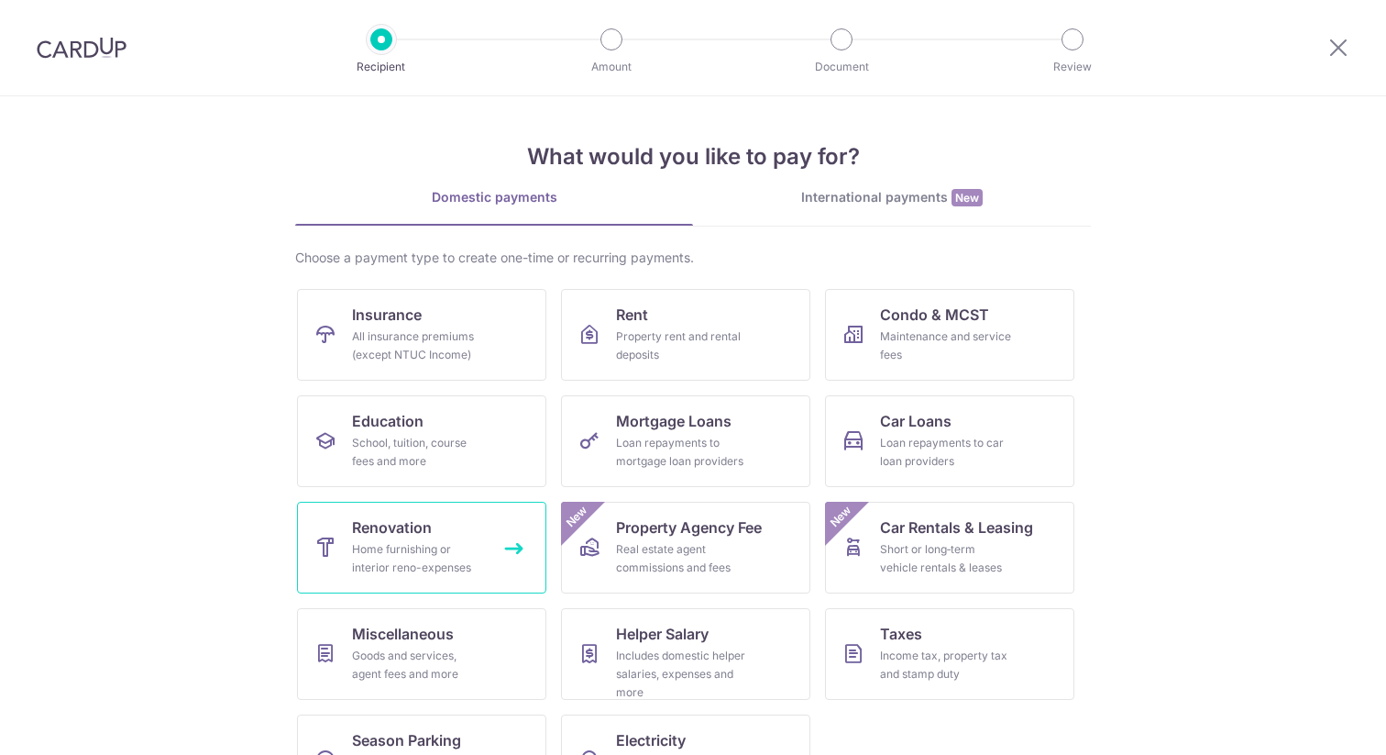
click at [369, 561] on div "Home furnishing or interior reno-expenses" at bounding box center [418, 558] width 132 height 37
click at [1332, 53] on icon at bounding box center [1339, 47] width 22 height 23
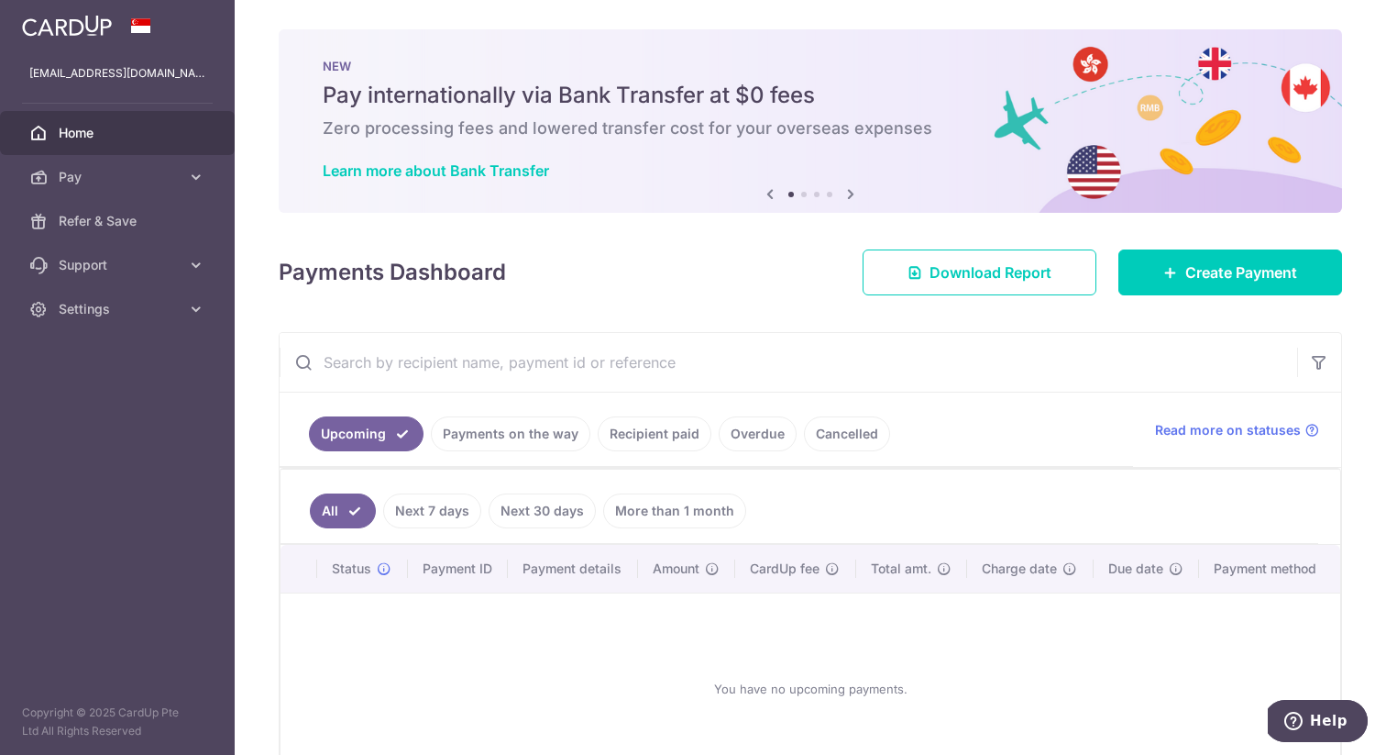
click at [663, 430] on link "Recipient paid" at bounding box center [655, 433] width 114 height 35
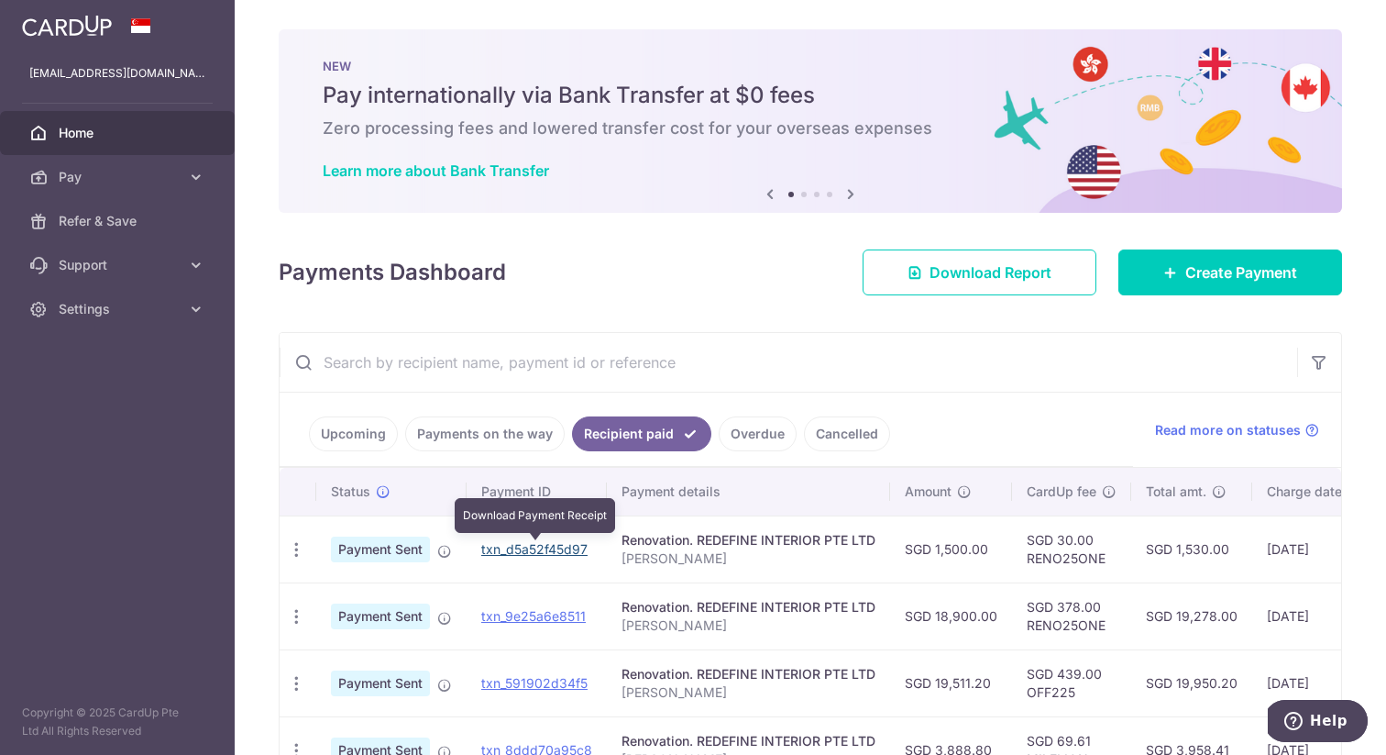
click at [559, 548] on link "txn_d5a52f45d97" at bounding box center [534, 549] width 106 height 16
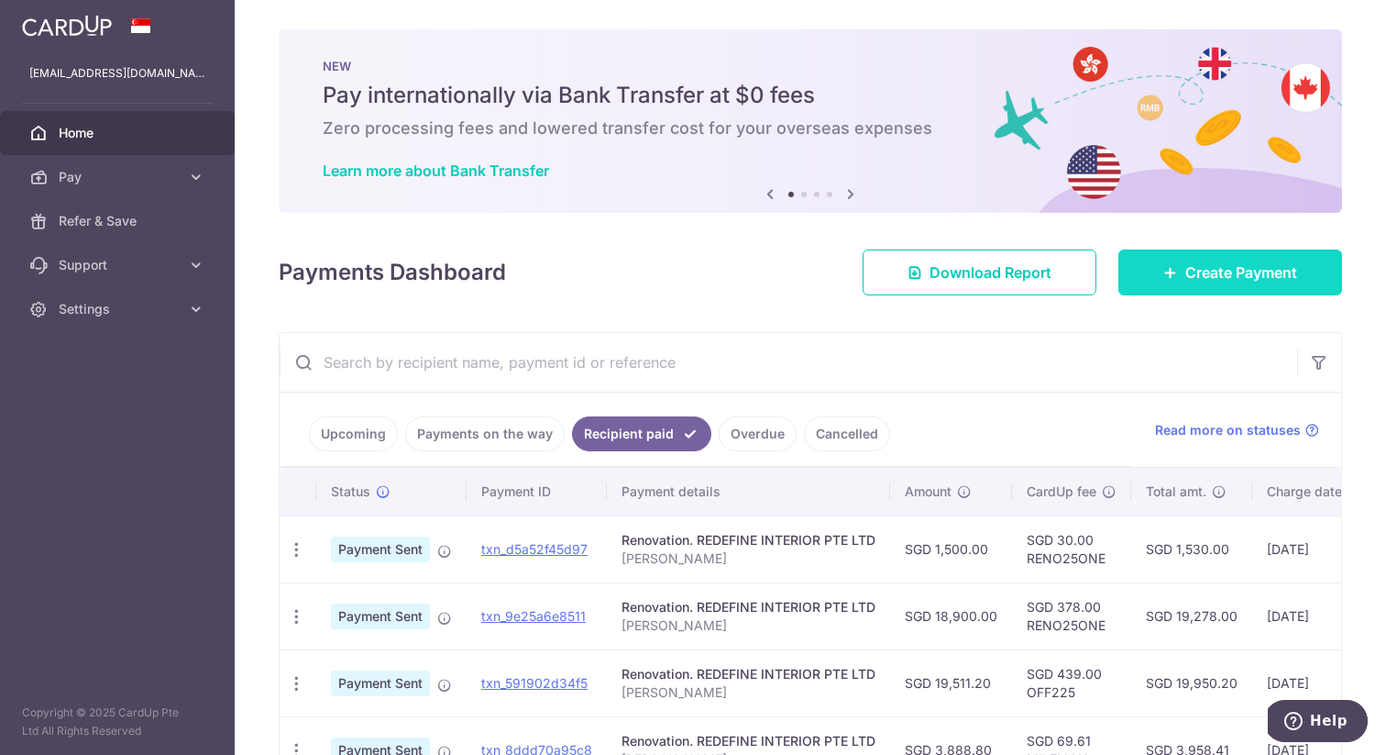
click at [1258, 281] on span "Create Payment" at bounding box center [1242, 272] width 112 height 22
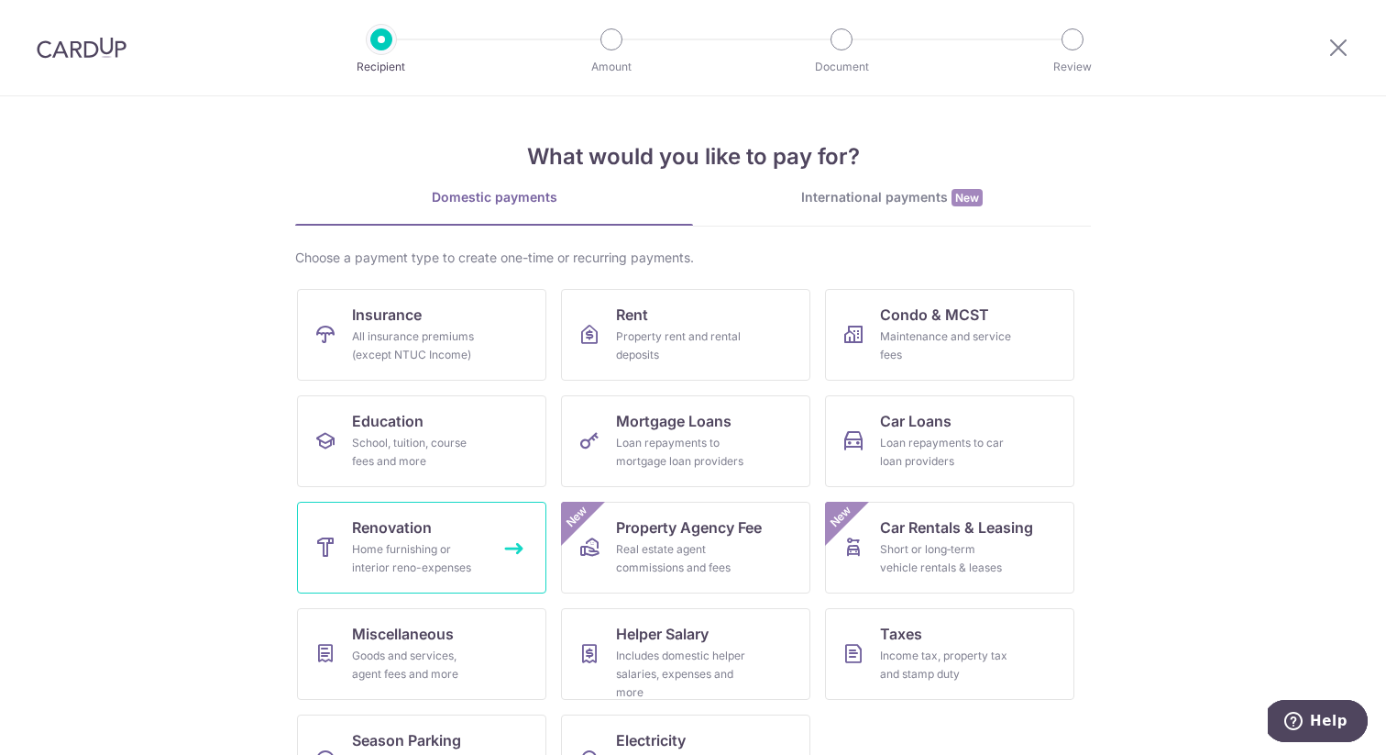
click at [414, 542] on div "Home furnishing or interior reno-expenses" at bounding box center [418, 558] width 132 height 37
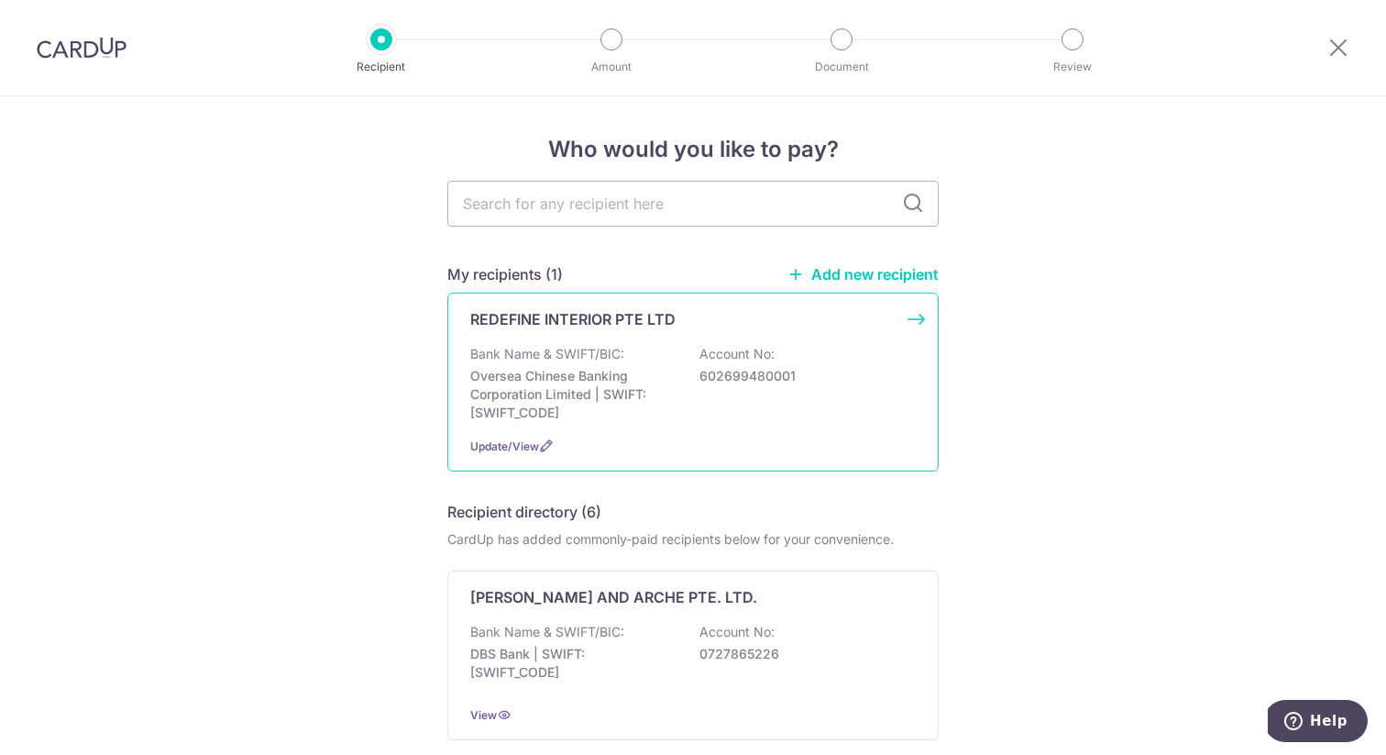
click at [623, 359] on p "Bank Name & SWIFT/BIC:" at bounding box center [547, 354] width 154 height 18
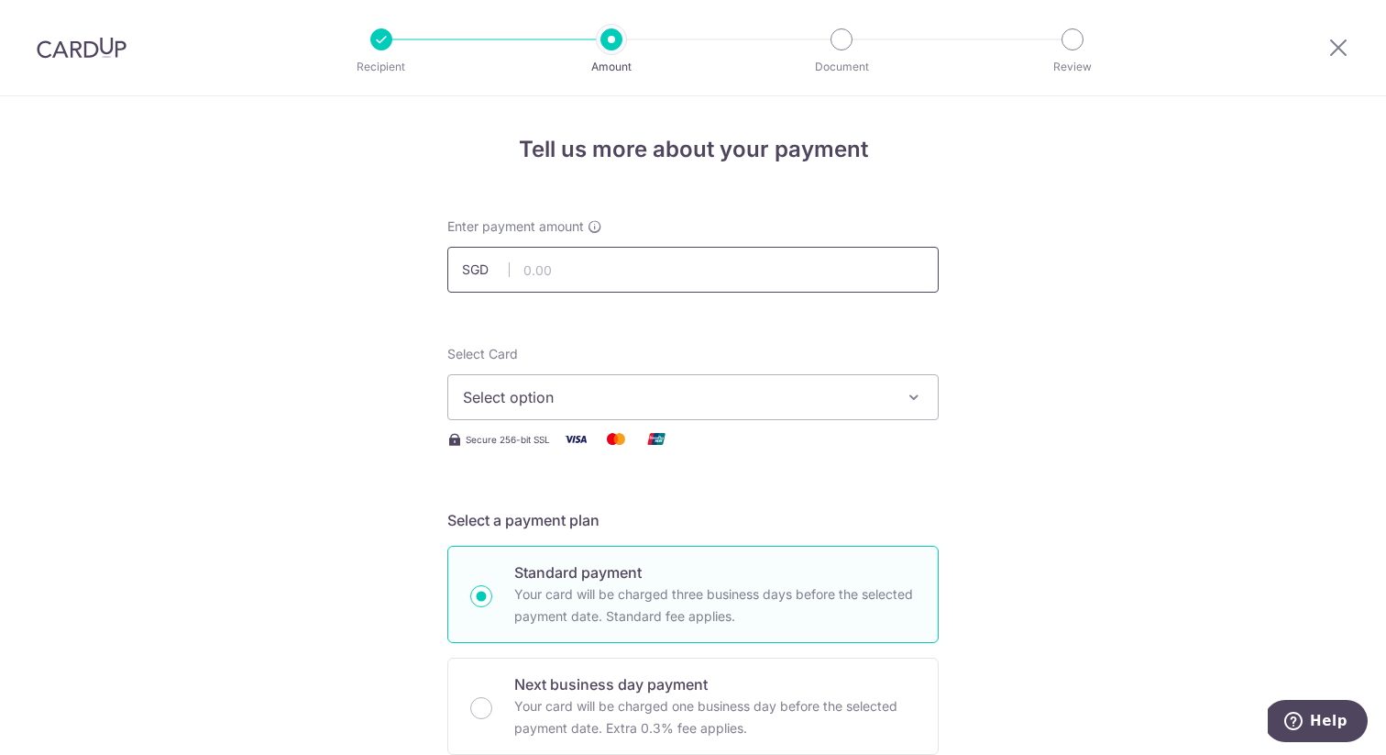
click at [657, 271] on input "text" at bounding box center [692, 270] width 491 height 46
type input "5,880.00"
click at [556, 401] on span "Select option" at bounding box center [676, 397] width 427 height 22
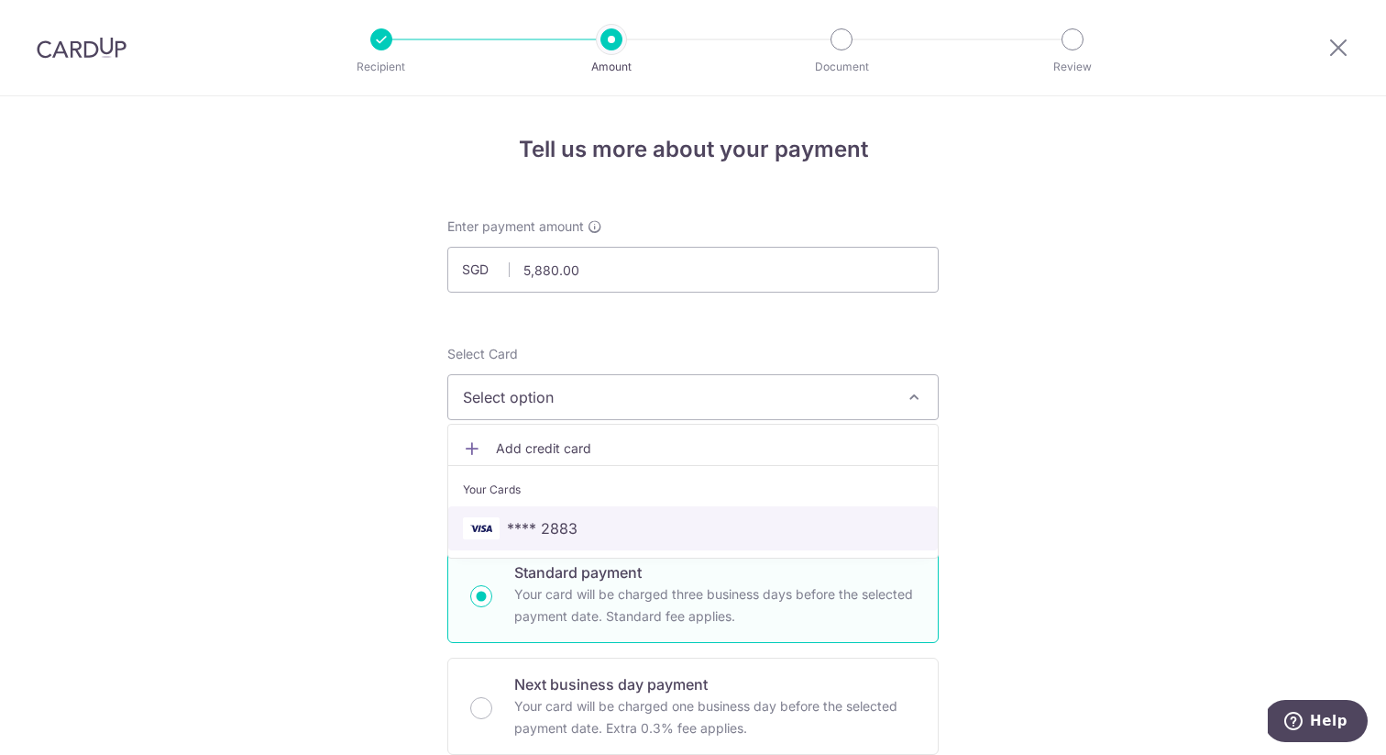
click at [599, 531] on span "**** 2883" at bounding box center [693, 528] width 460 height 22
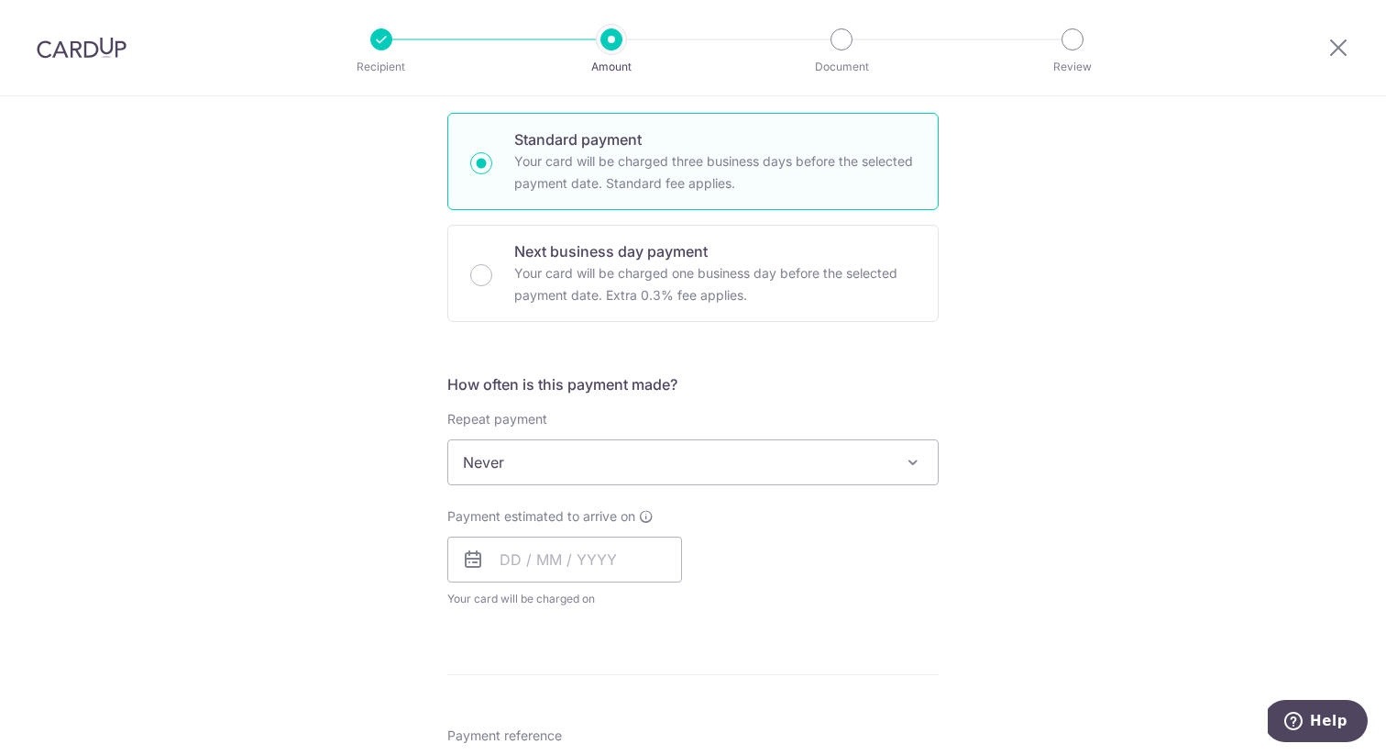
scroll to position [472, 0]
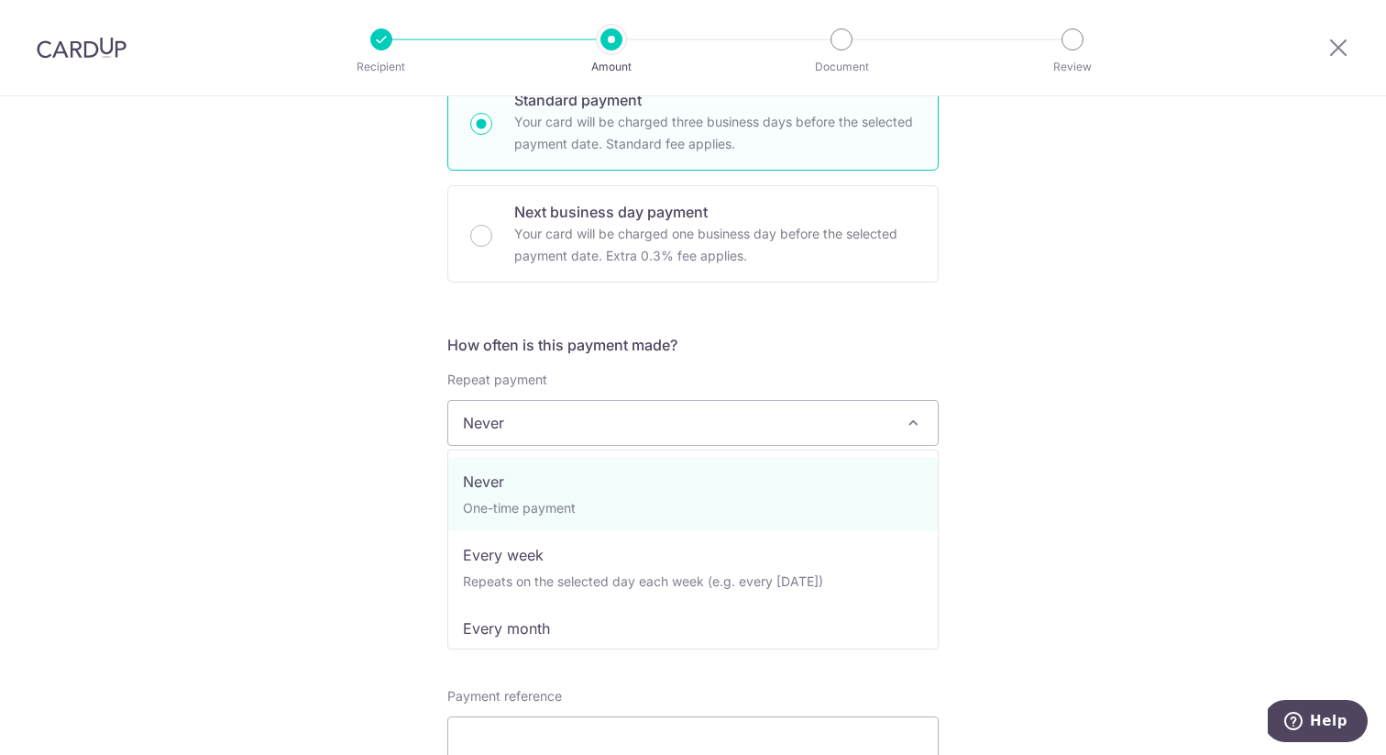
click at [543, 445] on span "Never" at bounding box center [692, 423] width 491 height 46
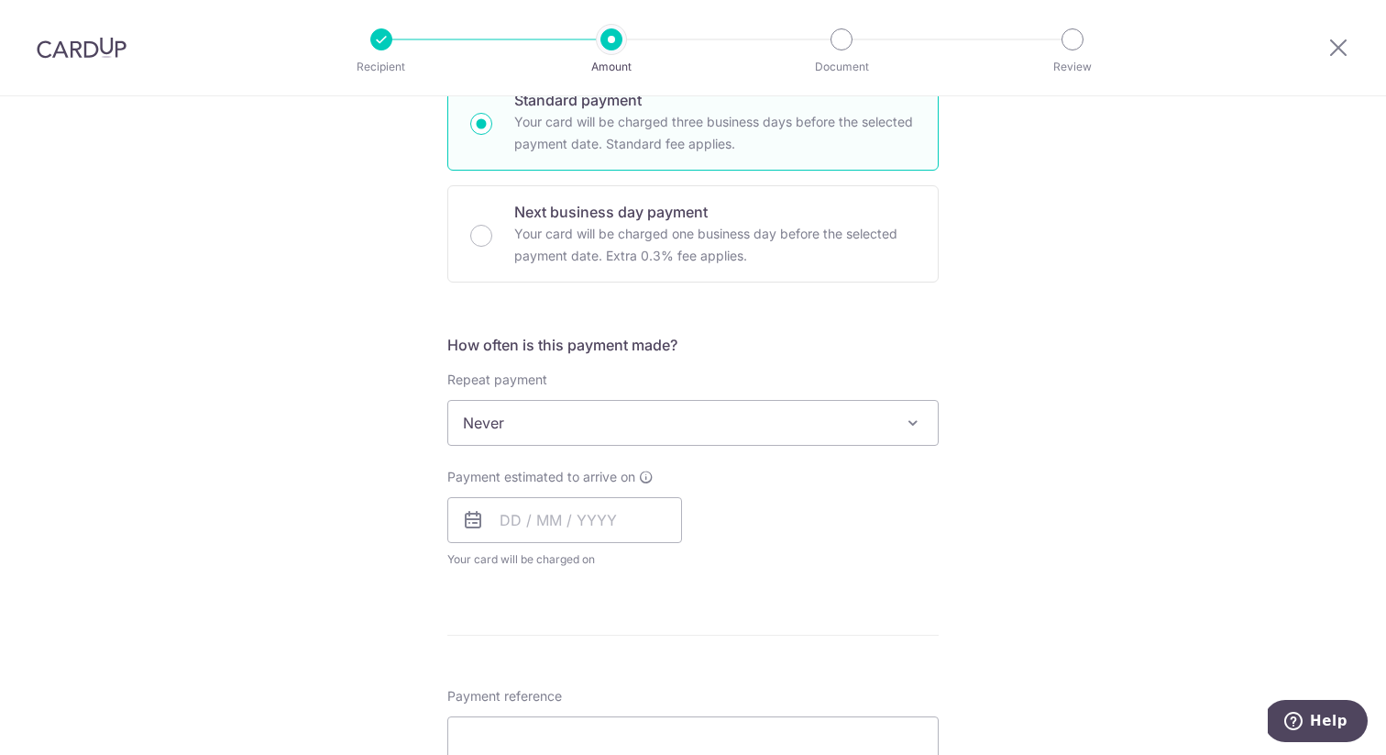
click at [327, 465] on div "Tell us more about your payment Enter payment amount SGD 5,880.00 5880.00 Selec…" at bounding box center [693, 515] width 1386 height 1782
click at [548, 534] on input "text" at bounding box center [564, 520] width 235 height 46
click at [558, 712] on link "16" at bounding box center [558, 723] width 29 height 29
type input "[DATE]"
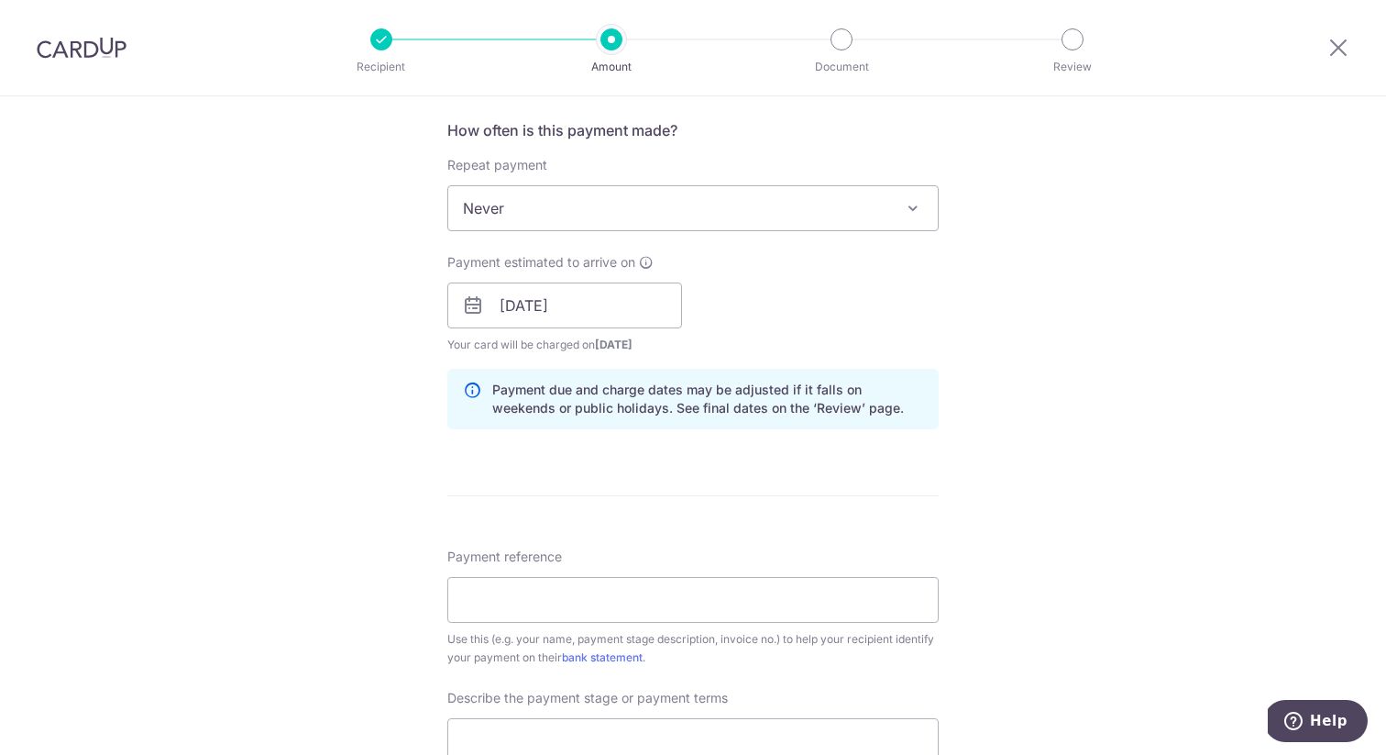
scroll to position [712, 0]
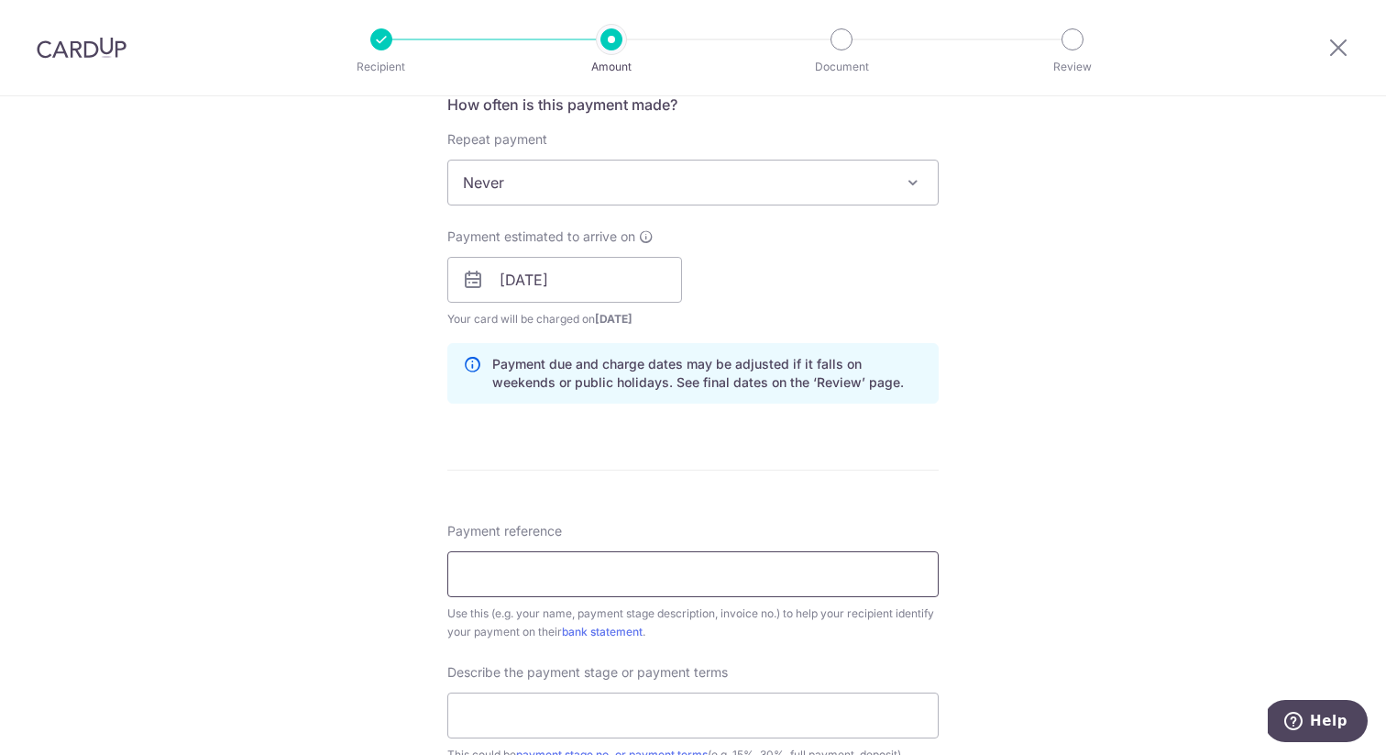
click at [552, 555] on input "Payment reference" at bounding box center [692, 574] width 491 height 46
type input "[PERSON_NAME]"
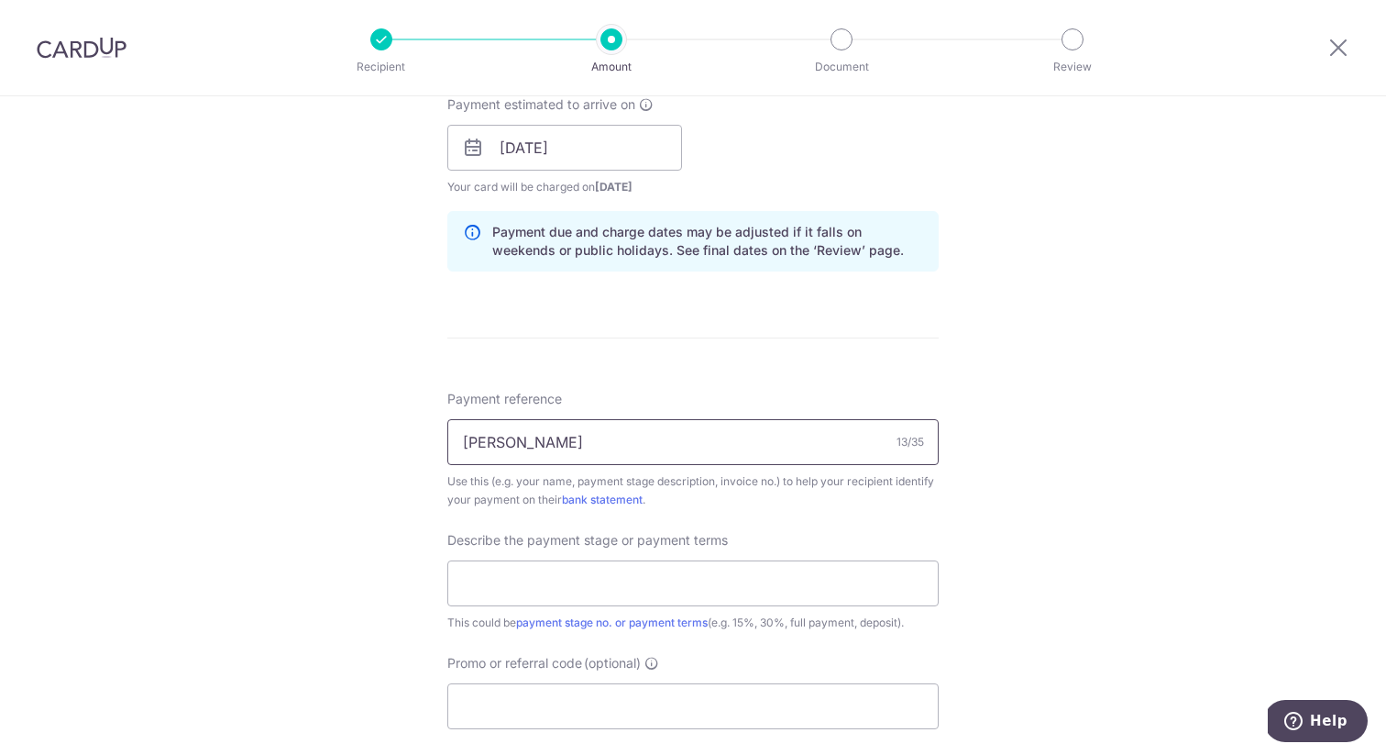
scroll to position [895, 0]
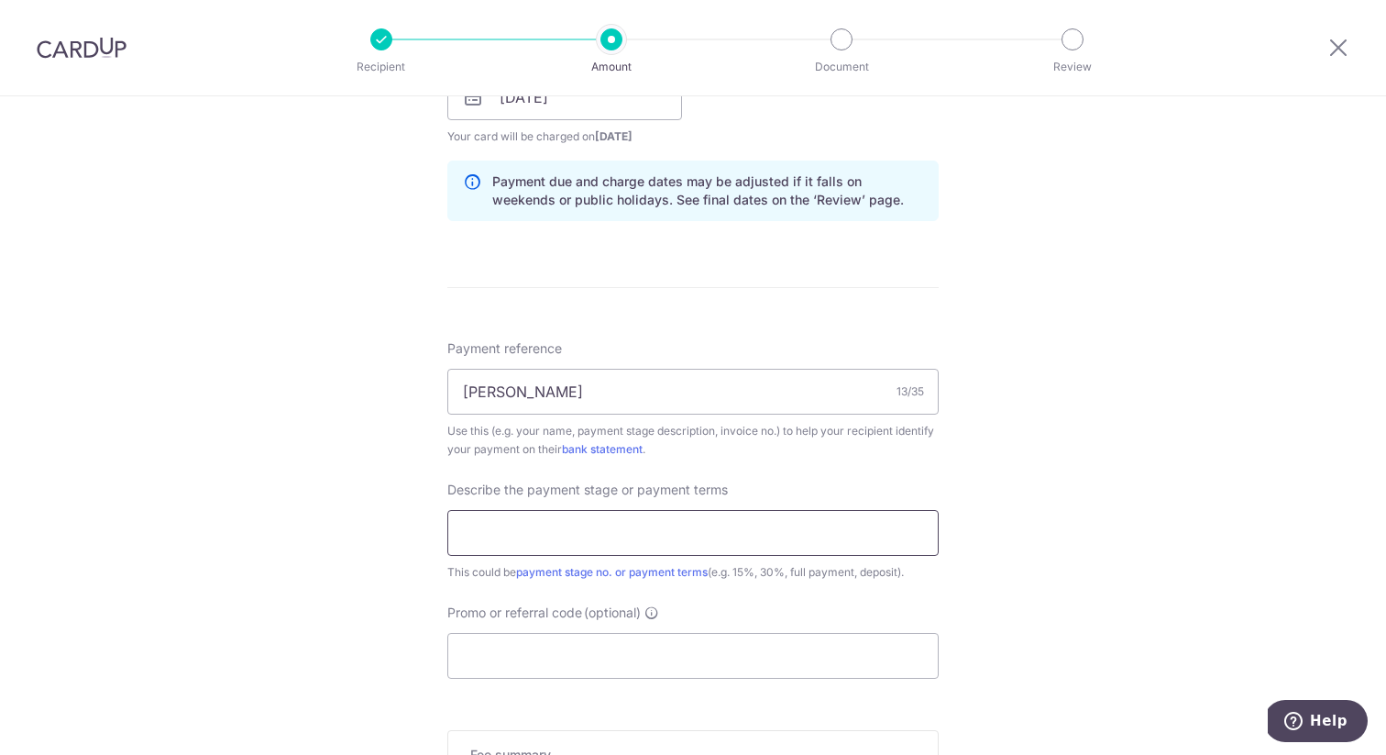
click at [533, 534] on input "text" at bounding box center [692, 533] width 491 height 46
type input "50% for reno"
click at [543, 649] on input "Promo or referral code (optional)" at bounding box center [692, 656] width 491 height 46
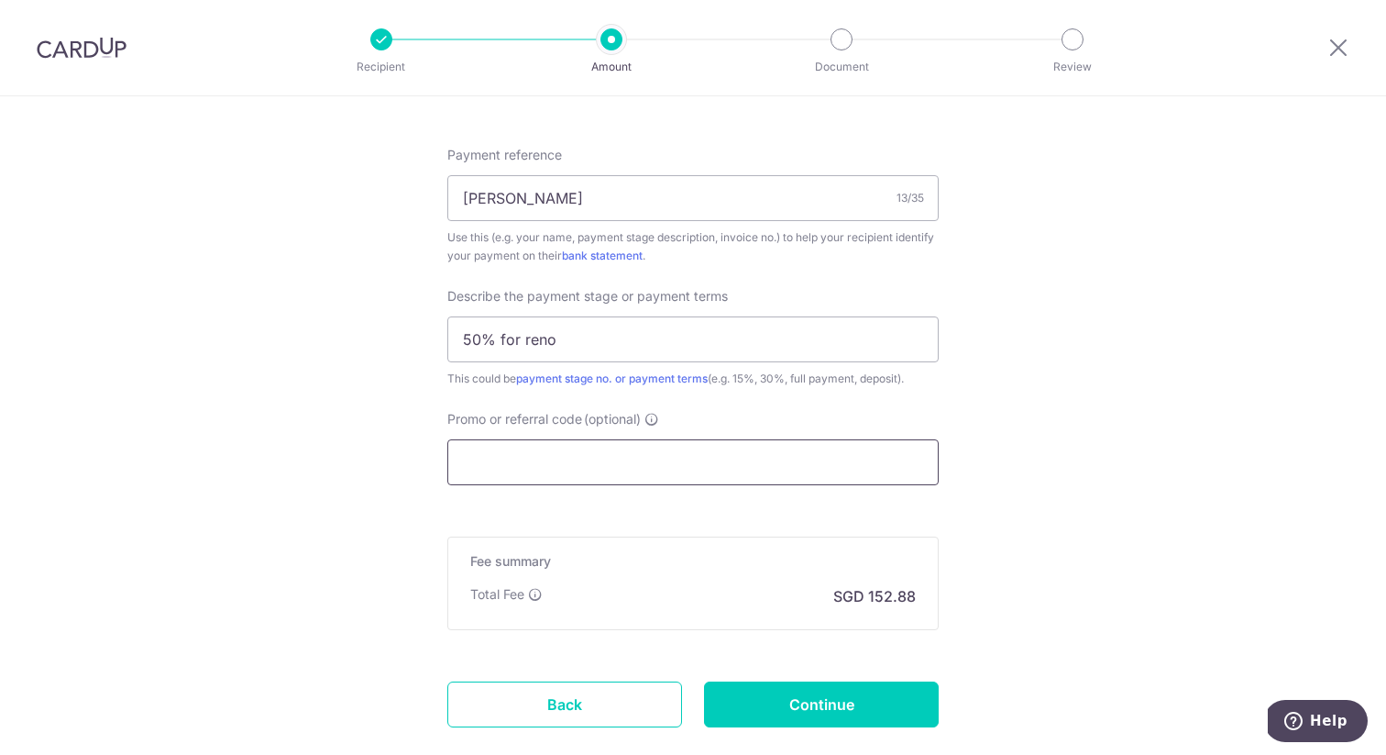
scroll to position [1089, 0]
type input "4"
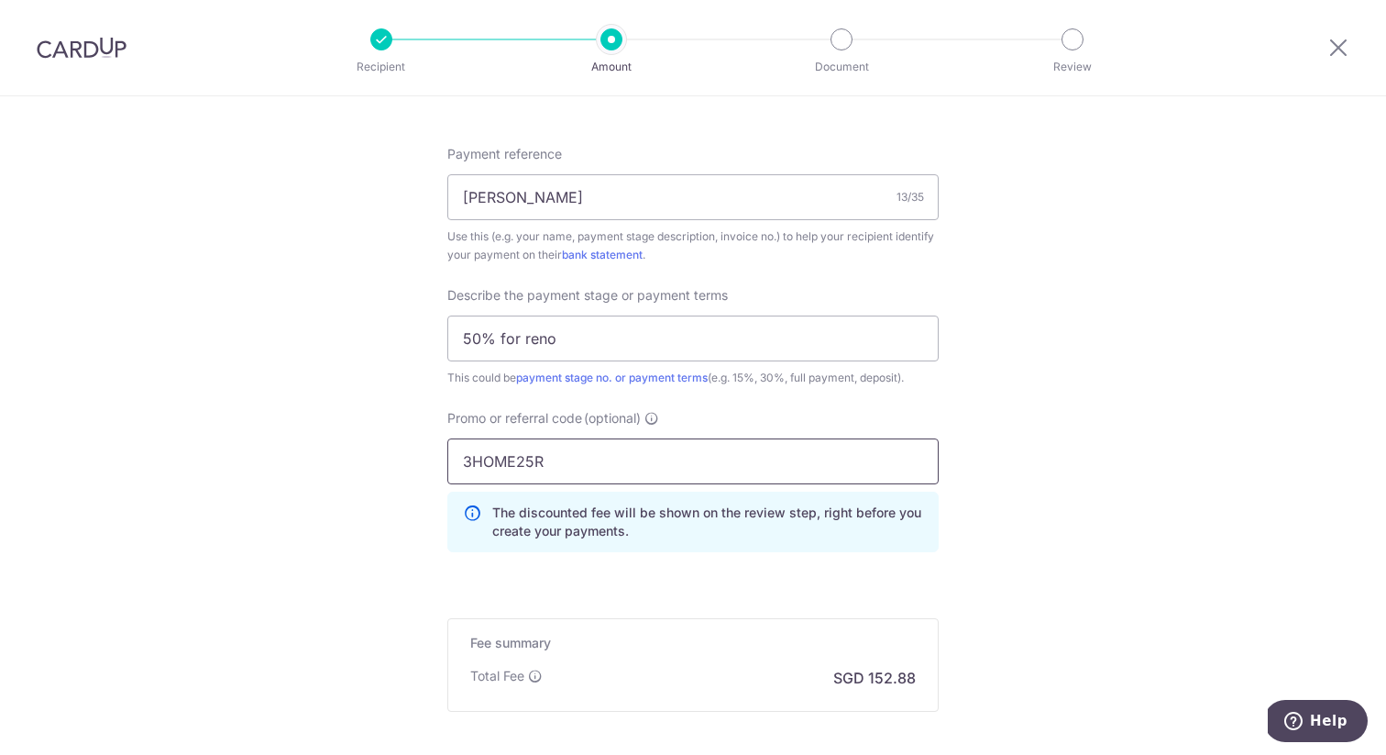
type input "3HOME25R"
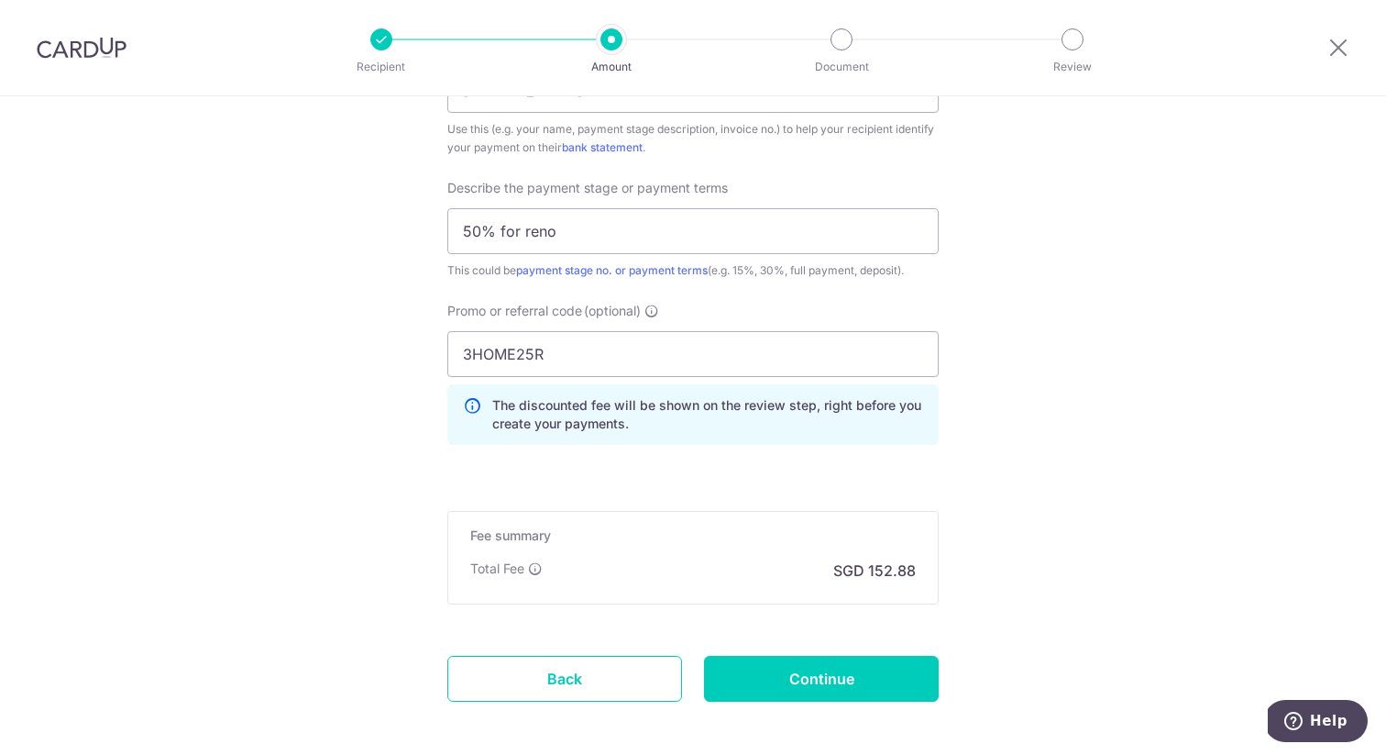
scroll to position [1281, 0]
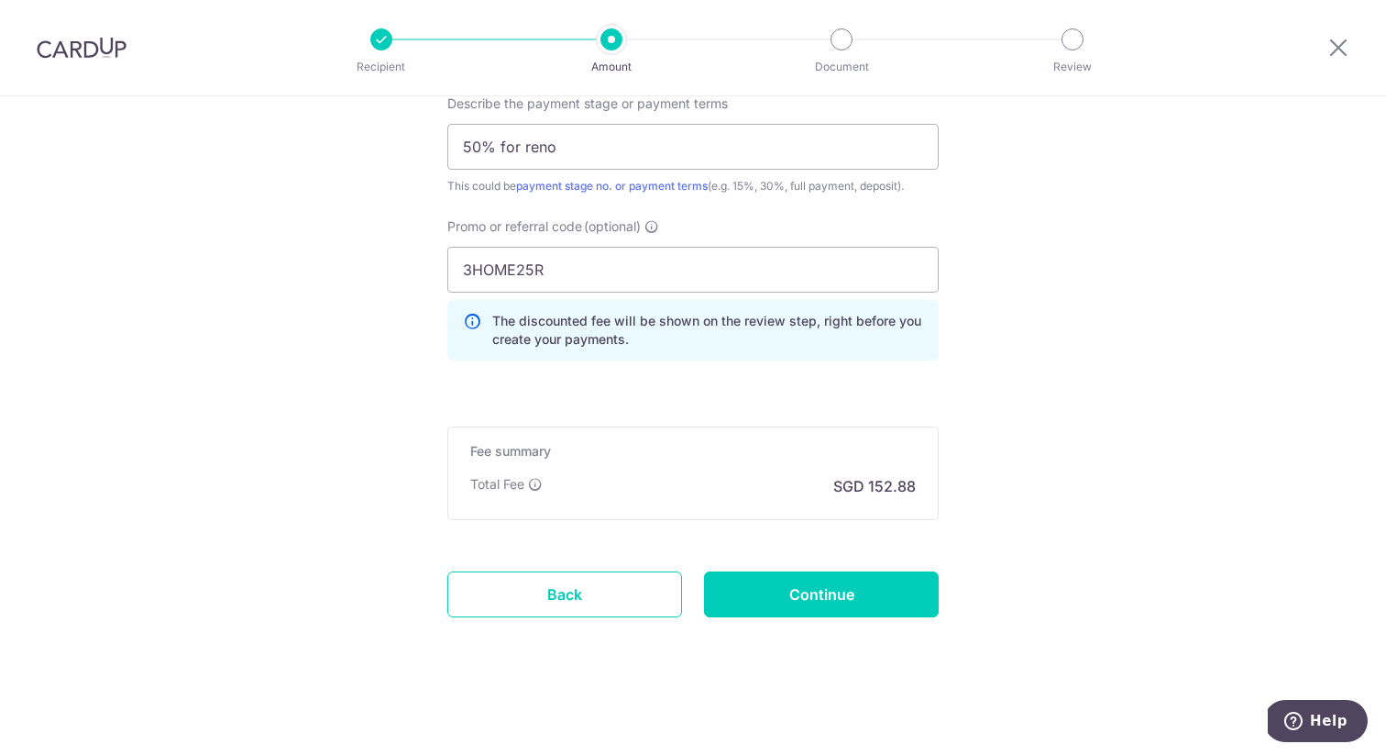
click at [866, 476] on p "SGD 152.88" at bounding box center [875, 486] width 83 height 22
click at [698, 150] on input "50% for reno" at bounding box center [692, 147] width 491 height 46
click at [616, 270] on input "3HOME25R" at bounding box center [692, 270] width 491 height 46
click at [591, 270] on input "3HOME25R" at bounding box center [692, 270] width 491 height 46
click at [828, 598] on input "Continue" at bounding box center [821, 594] width 235 height 46
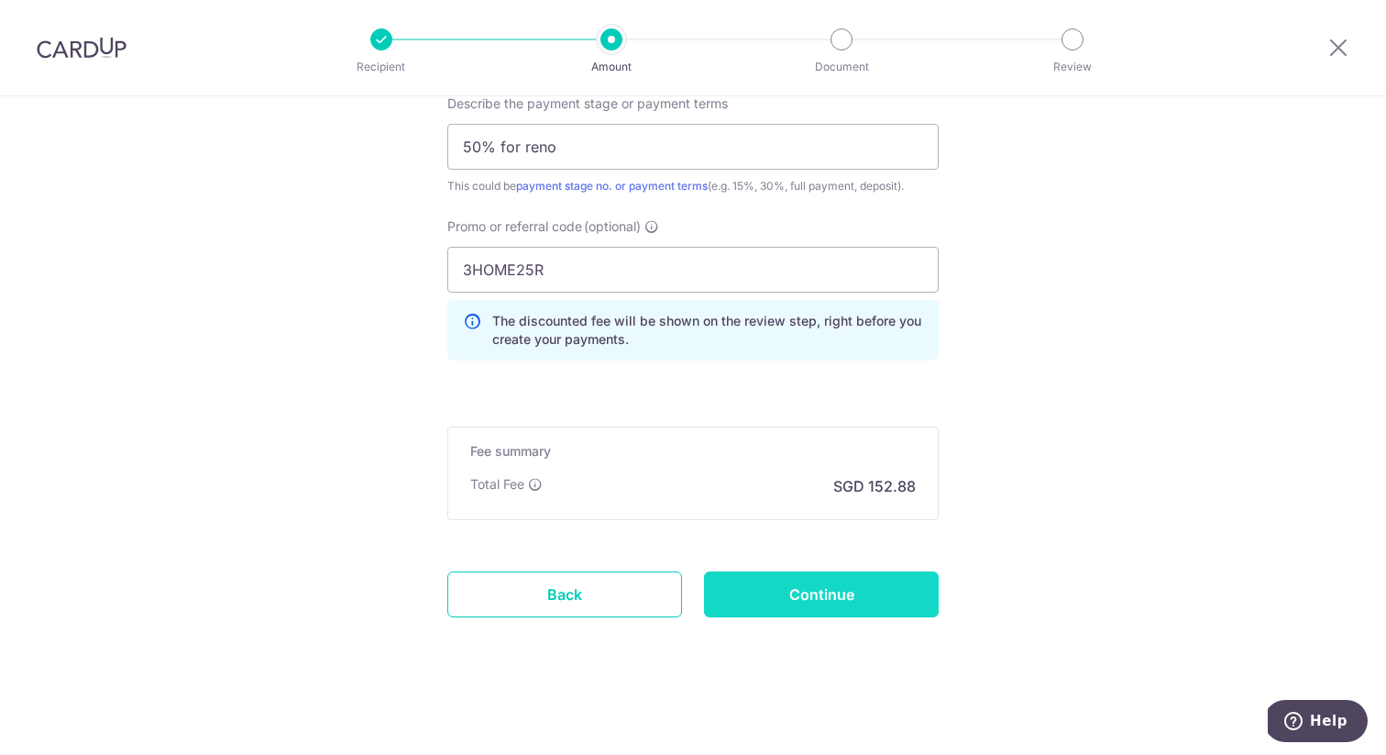
type input "Create Schedule"
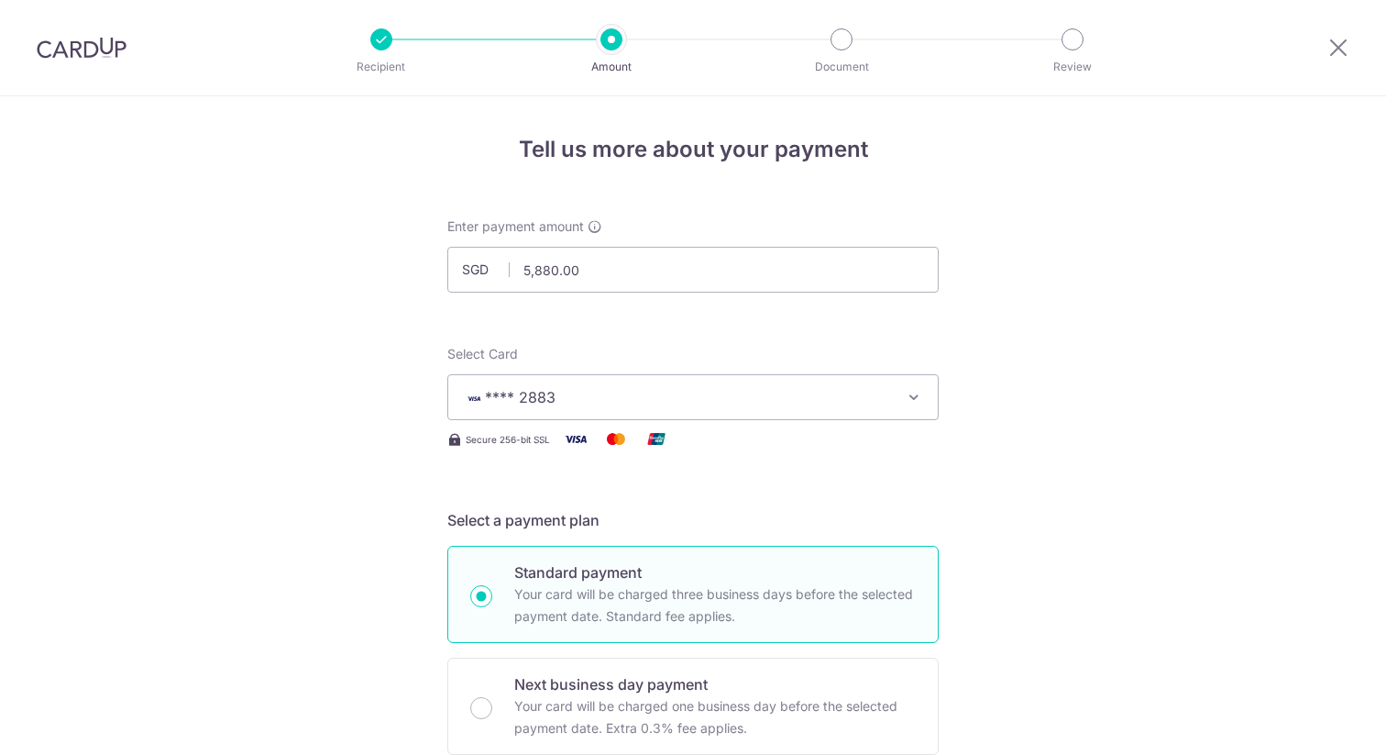
scroll to position [1307, 0]
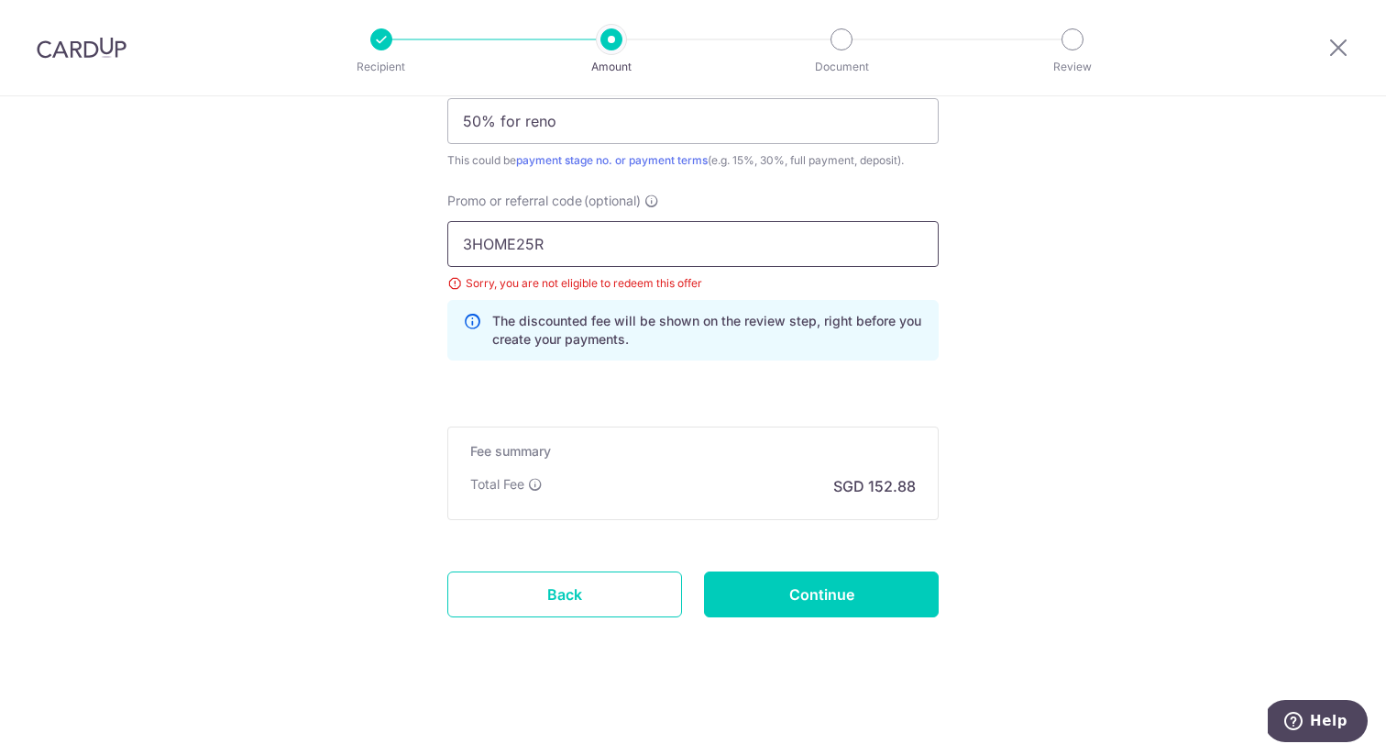
drag, startPoint x: 599, startPoint y: 252, endPoint x: 182, endPoint y: 160, distance: 427.2
type input "RENO25ONE"
click at [760, 578] on input "Continue" at bounding box center [821, 594] width 235 height 46
type input "Update Schedule"
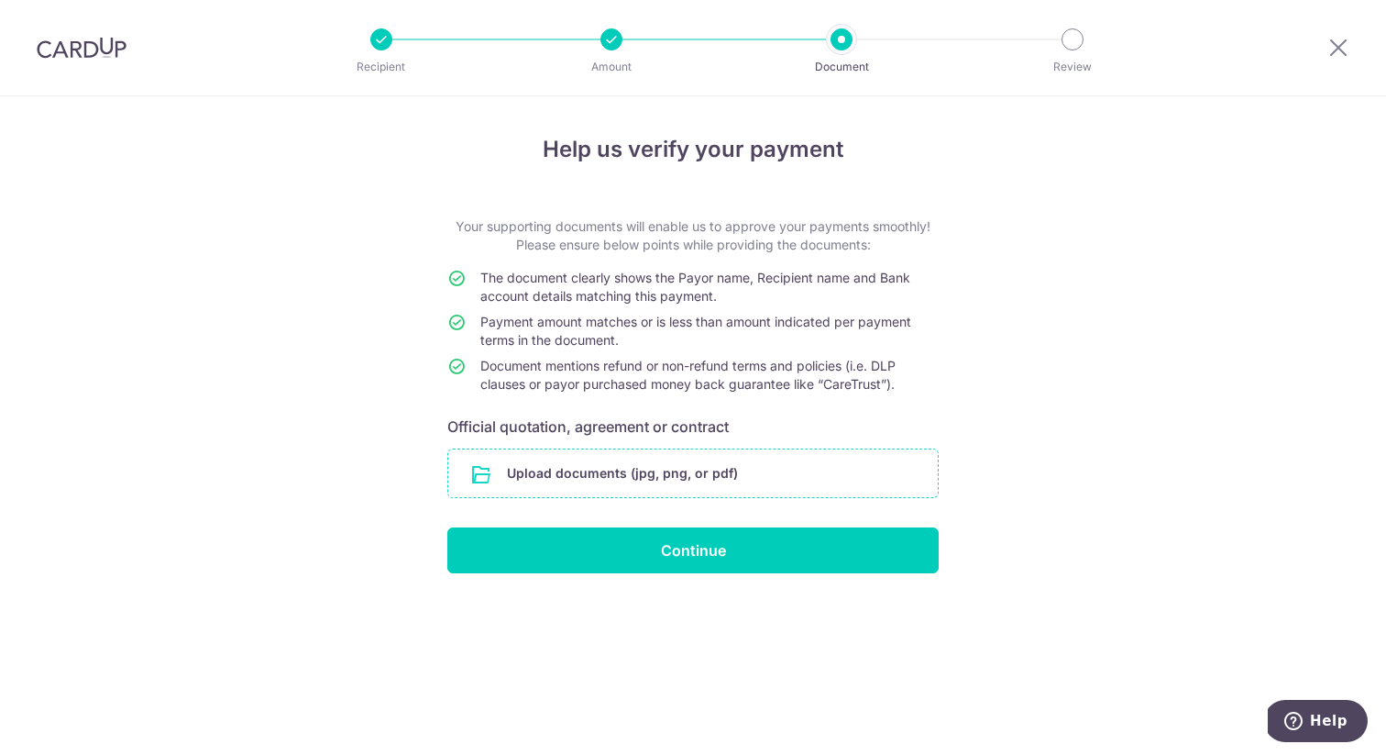
click at [747, 470] on input "file" at bounding box center [693, 473] width 490 height 48
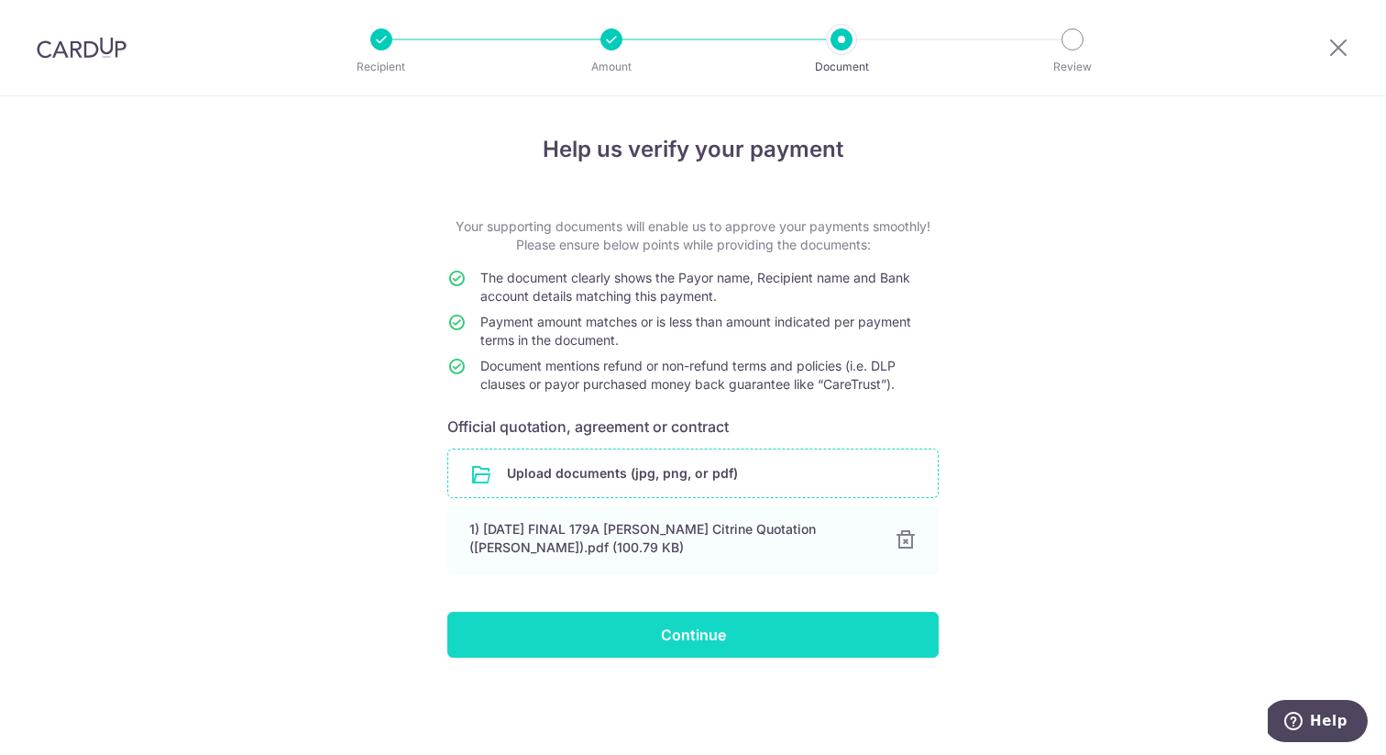
click at [695, 638] on input "Continue" at bounding box center [692, 635] width 491 height 46
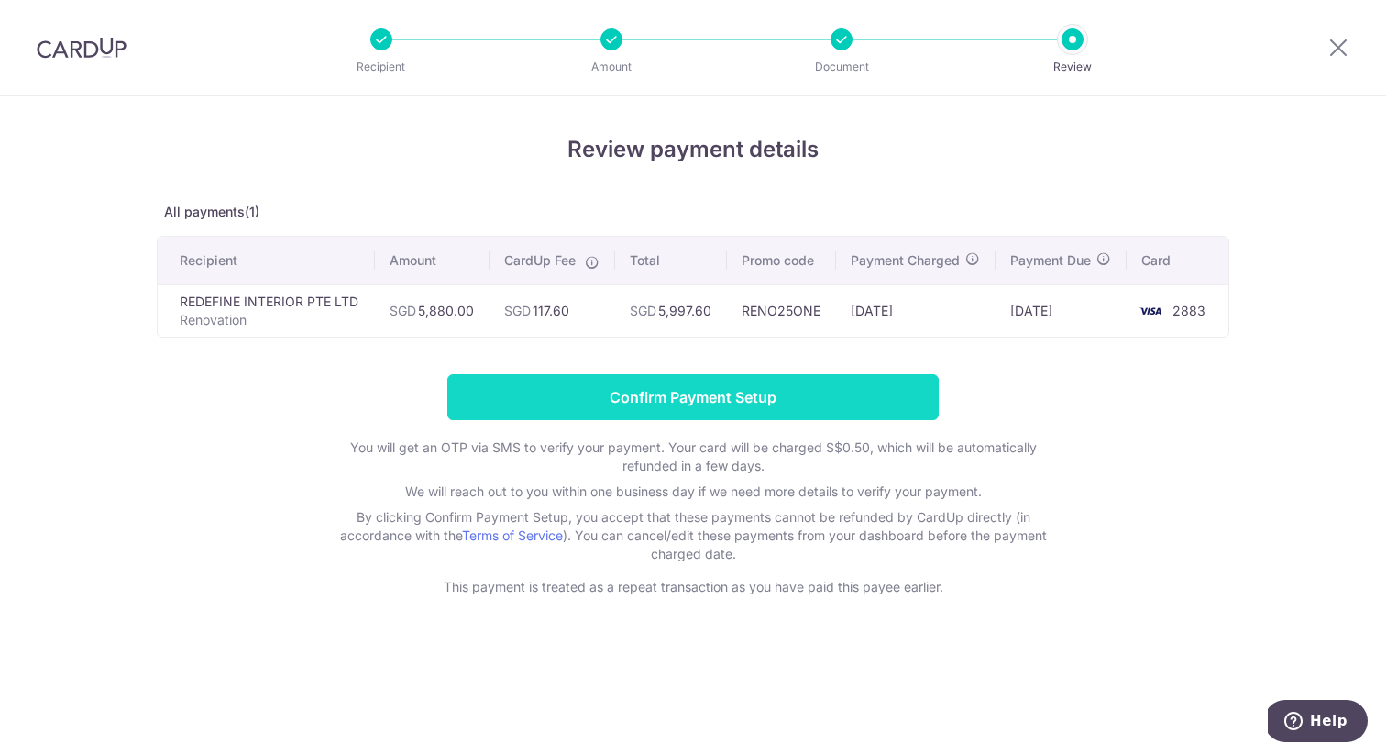
click at [721, 400] on input "Confirm Payment Setup" at bounding box center [692, 397] width 491 height 46
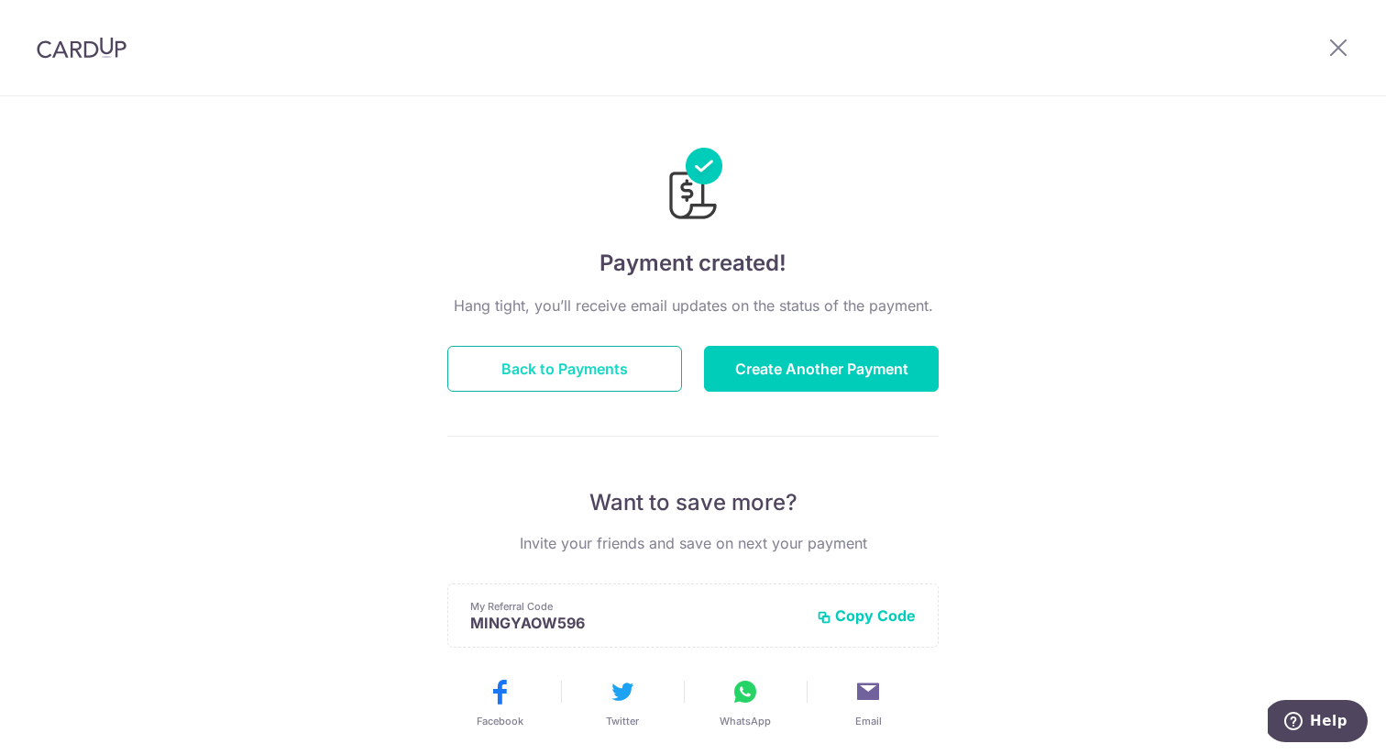
click at [569, 369] on button "Back to Payments" at bounding box center [564, 369] width 235 height 46
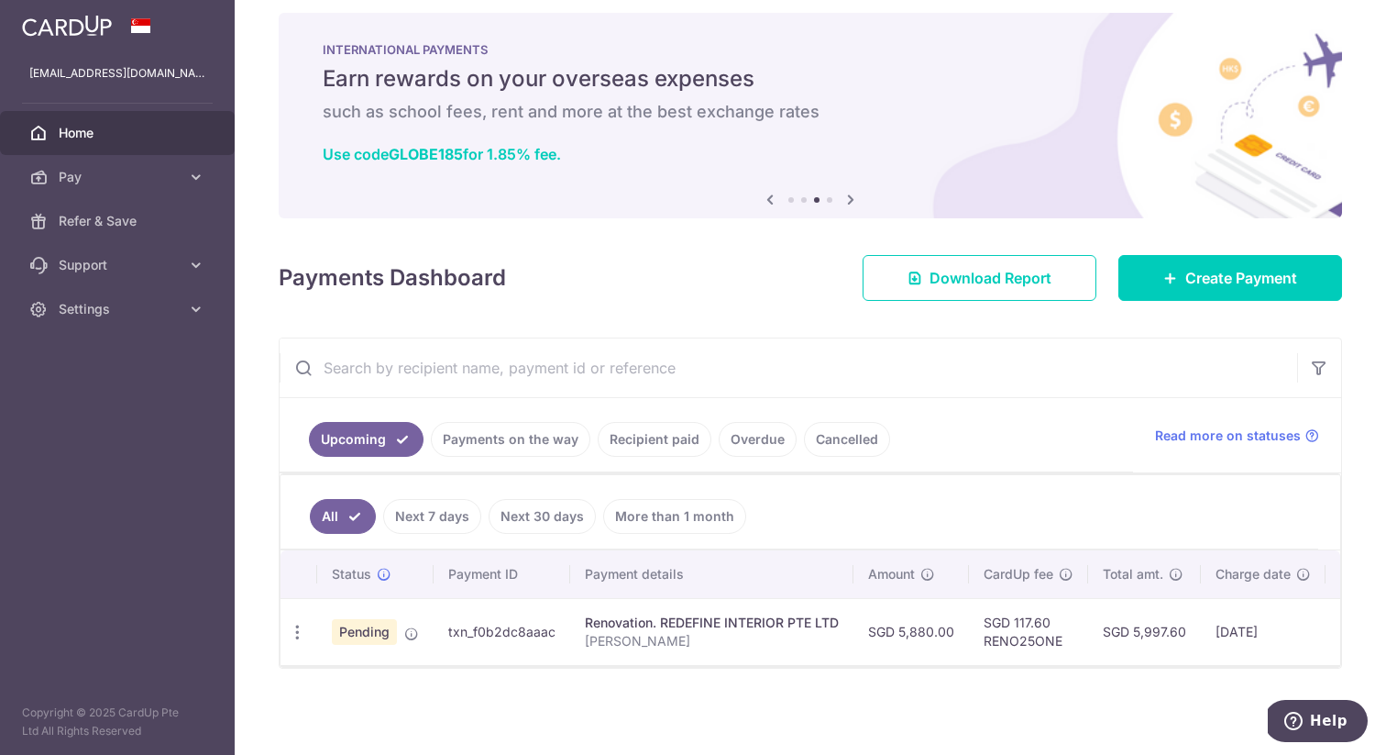
scroll to position [0, 219]
